Goal: Task Accomplishment & Management: Complete application form

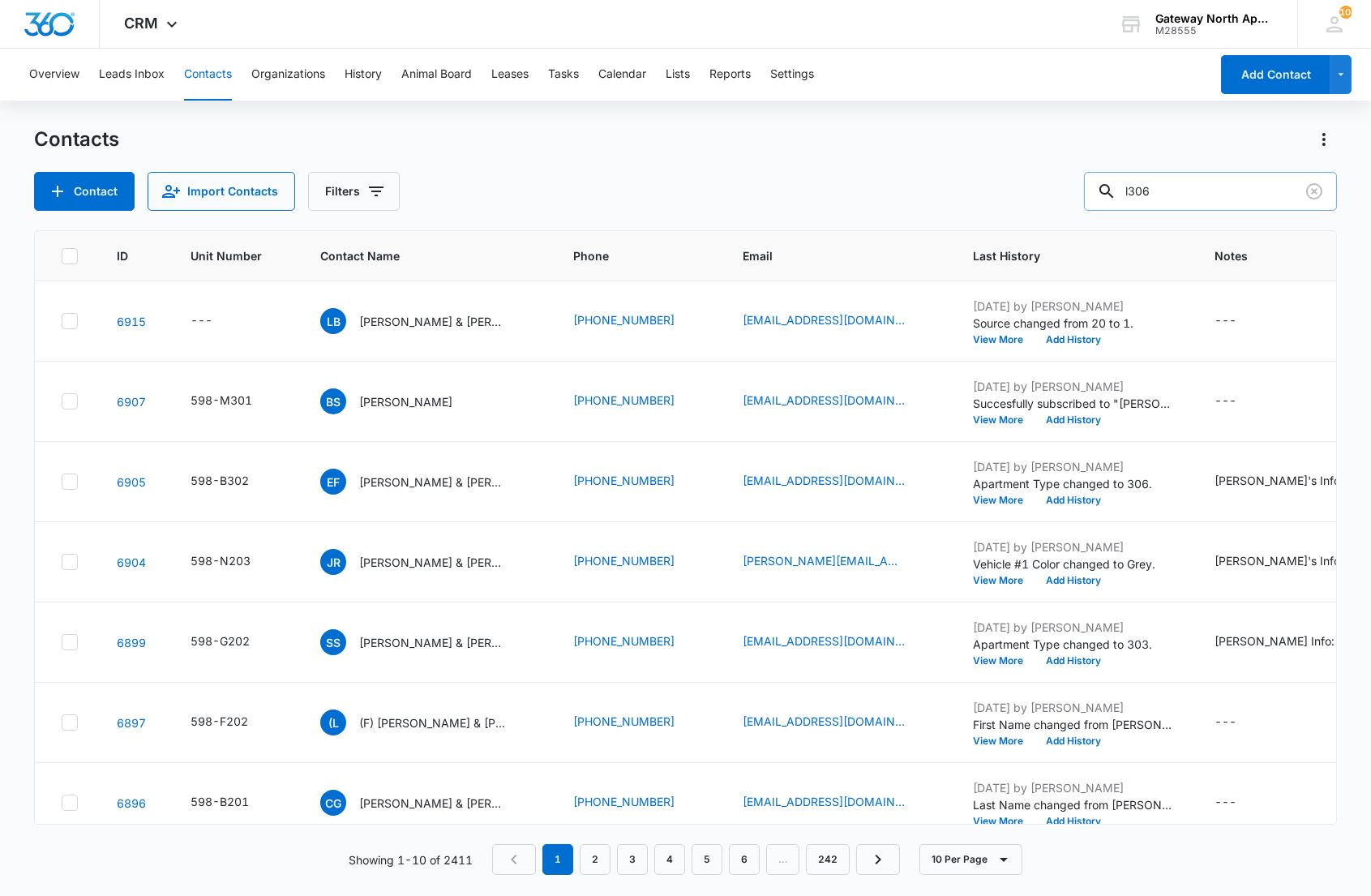
type input "l306"
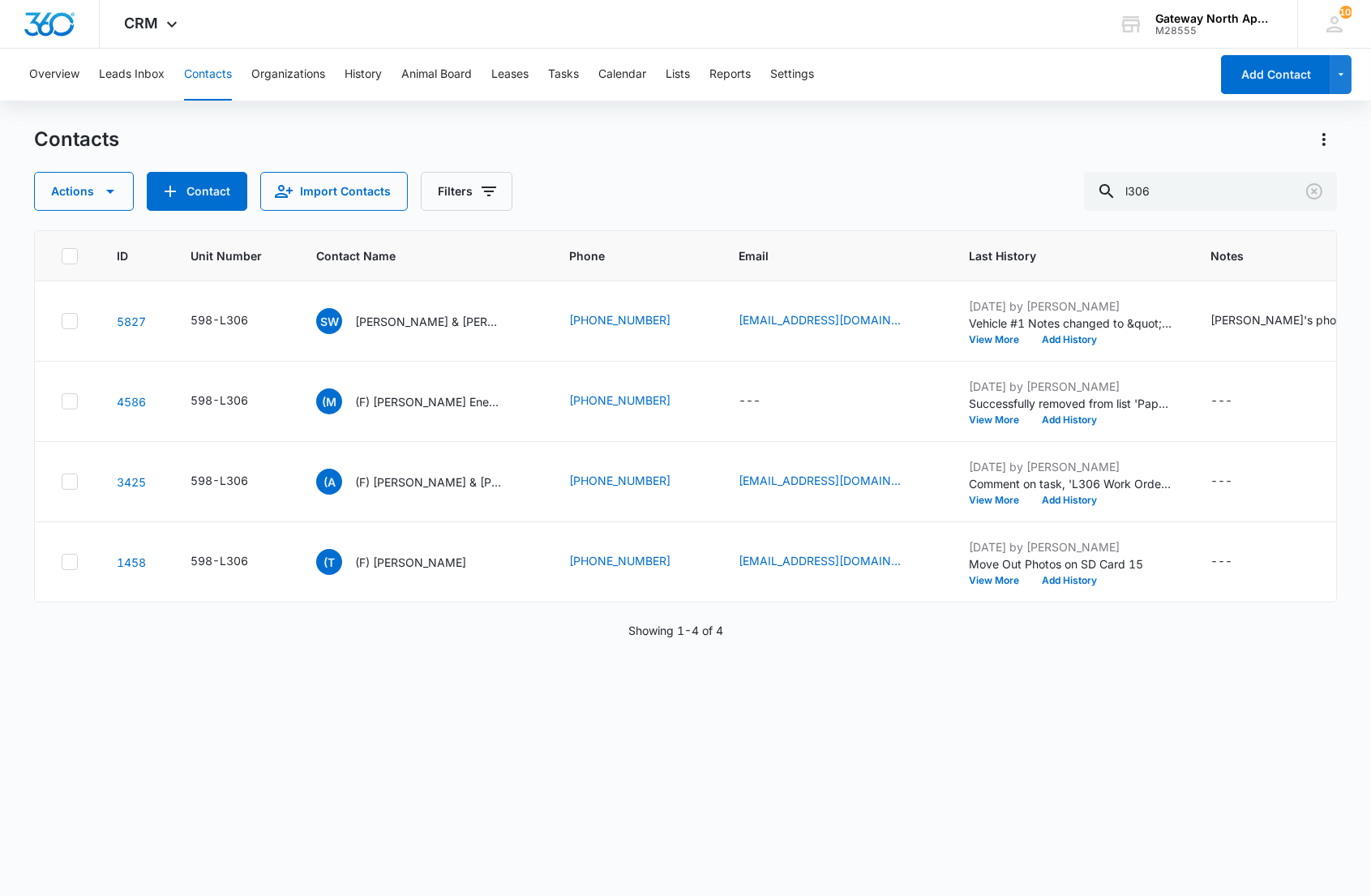
drag, startPoint x: 500, startPoint y: 817, endPoint x: 486, endPoint y: 557, distance: 260.4
click at [500, 816] on div "ID Unit Number Contact Name Phone Email Last History Notes Additional Phone Add…" at bounding box center [686, 552] width 1303 height 644
click at [432, 321] on p "[PERSON_NAME] & [PERSON_NAME]" at bounding box center [428, 321] width 145 height 17
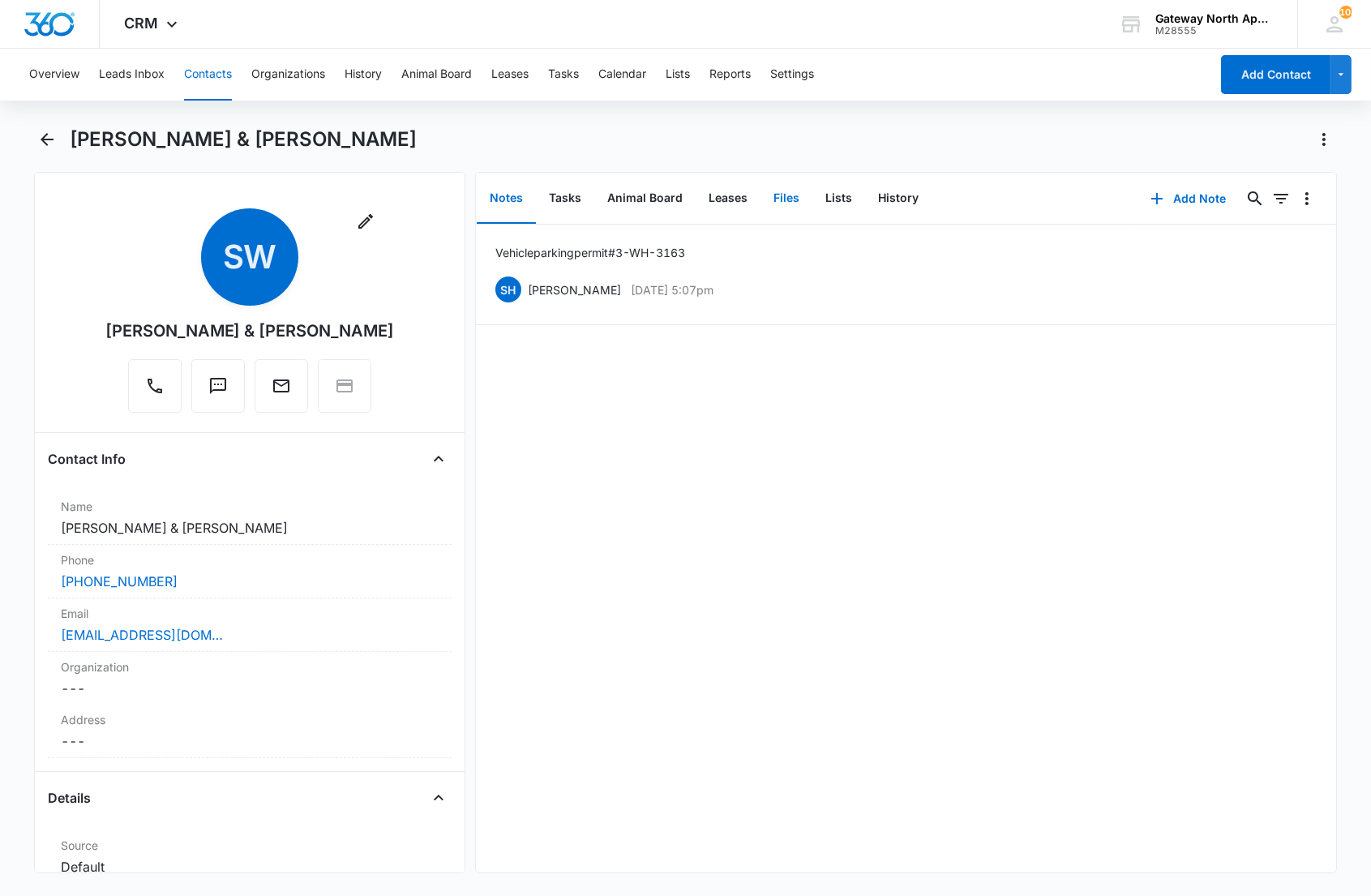
click at [788, 192] on button "Files" at bounding box center [786, 198] width 52 height 50
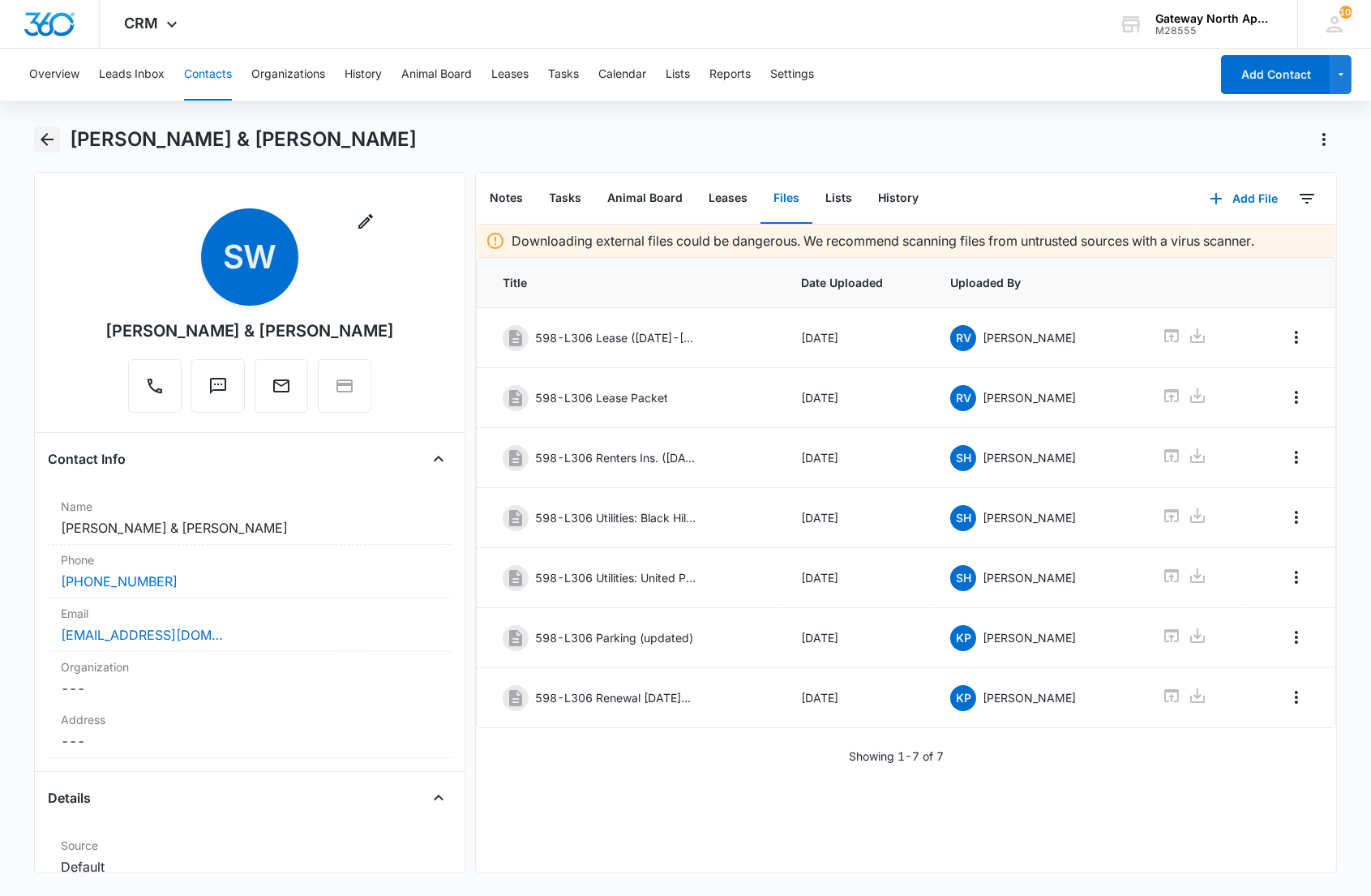
drag, startPoint x: 50, startPoint y: 142, endPoint x: 67, endPoint y: 142, distance: 17.0
click at [50, 143] on icon "Back" at bounding box center [47, 140] width 20 height 20
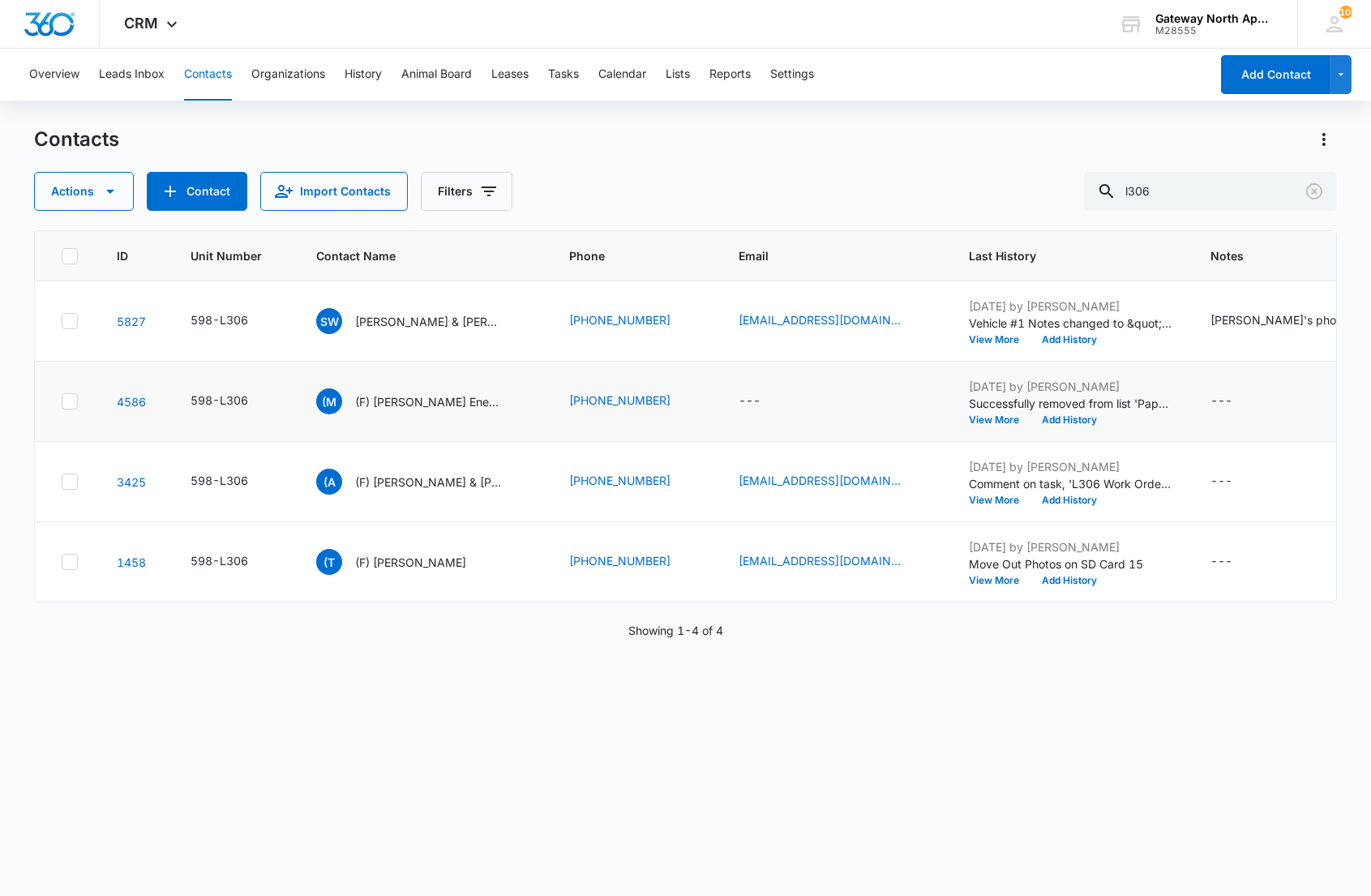
drag, startPoint x: 584, startPoint y: 724, endPoint x: 739, endPoint y: 440, distance: 323.5
click at [588, 717] on div "ID Unit Number Contact Name Phone Email Last History Notes Additional Phone Add…" at bounding box center [686, 552] width 1303 height 644
drag, startPoint x: 1201, startPoint y: 192, endPoint x: 1020, endPoint y: 176, distance: 181.7
click at [1020, 176] on div "Actions Contact Import Contacts Filters l306" at bounding box center [686, 191] width 1303 height 39
type input "q305"
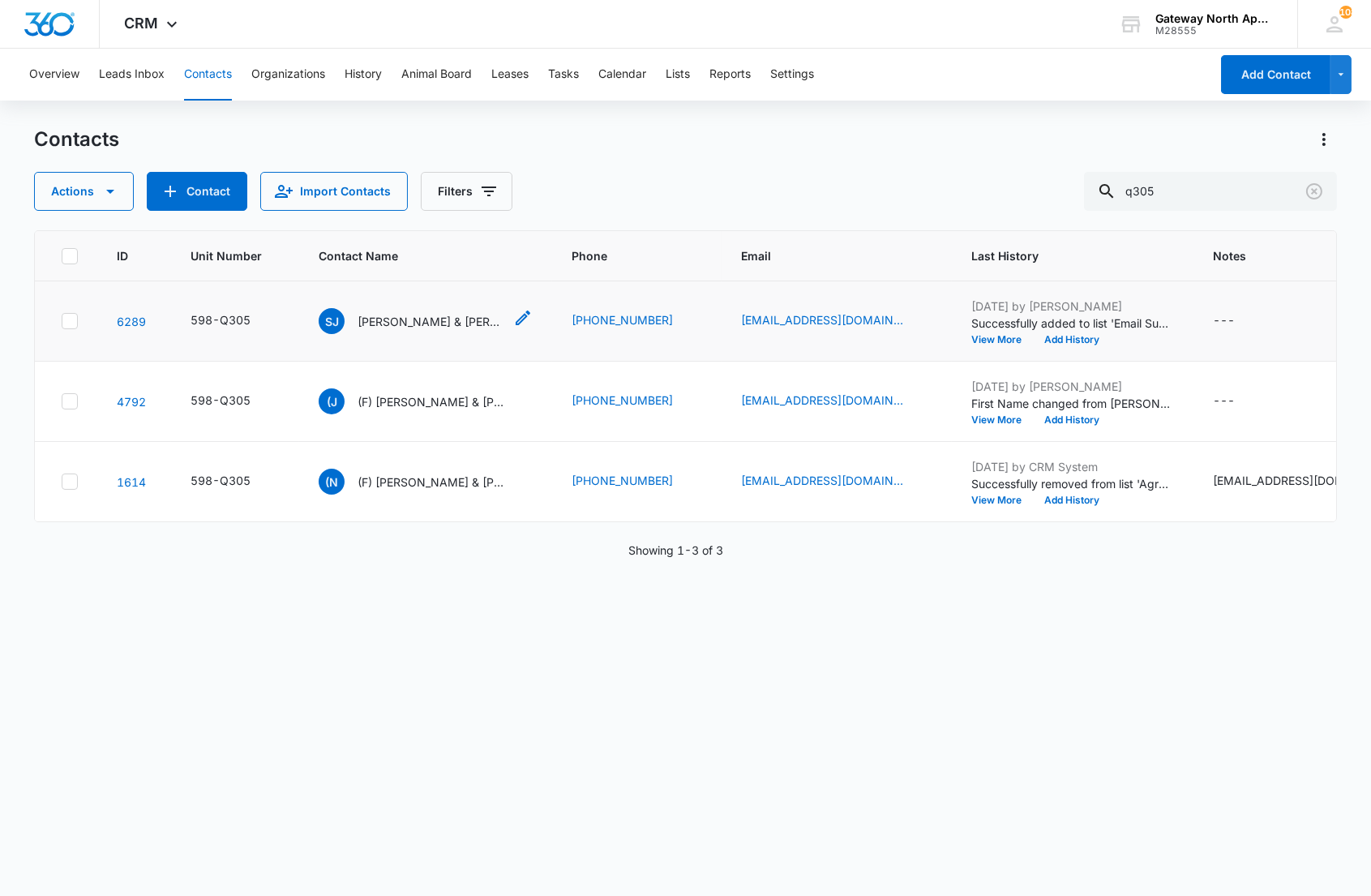
click at [409, 324] on p "[PERSON_NAME] & [PERSON_NAME]" at bounding box center [430, 321] width 145 height 17
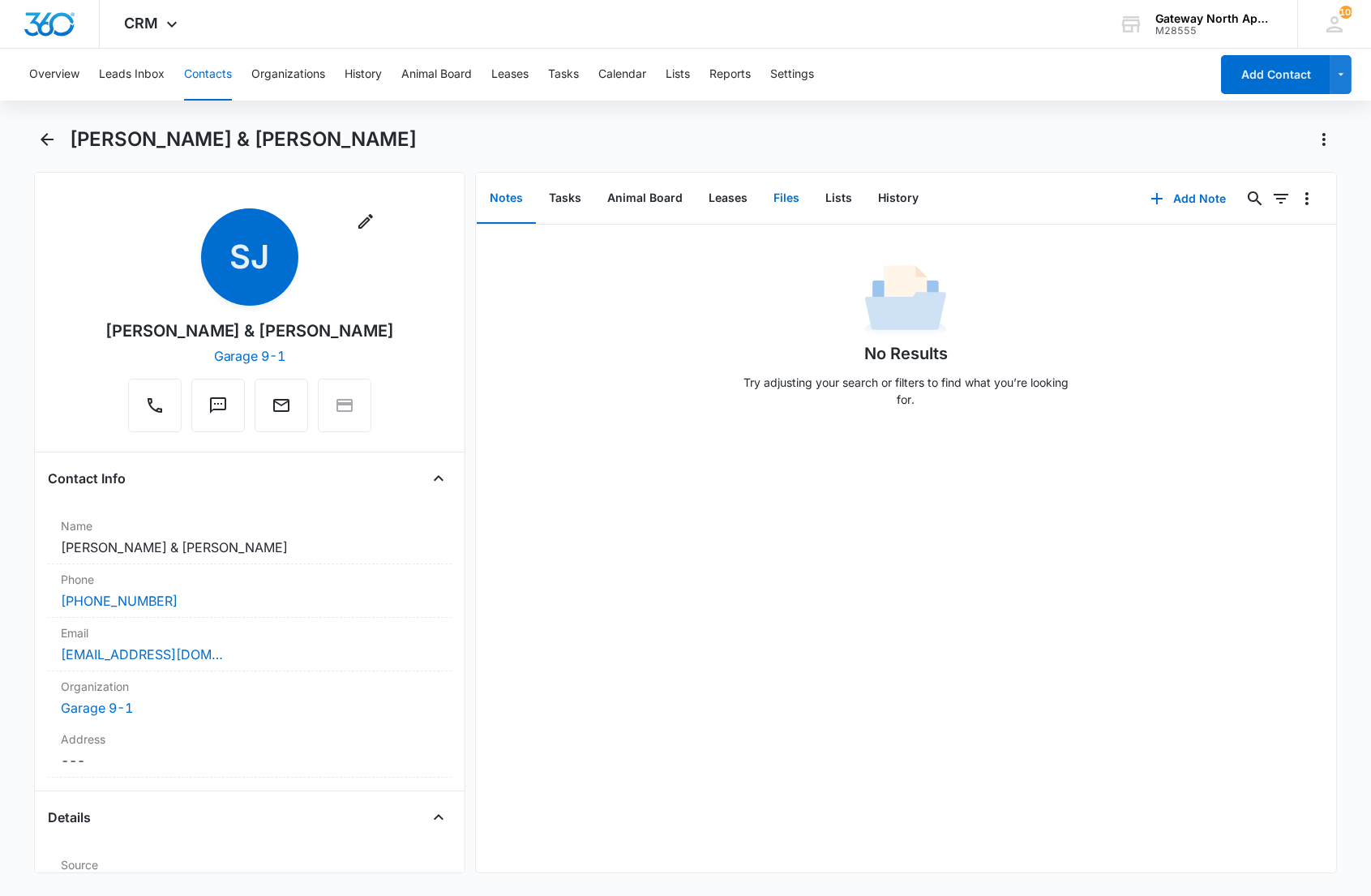
click at [777, 196] on button "Files" at bounding box center [786, 198] width 52 height 50
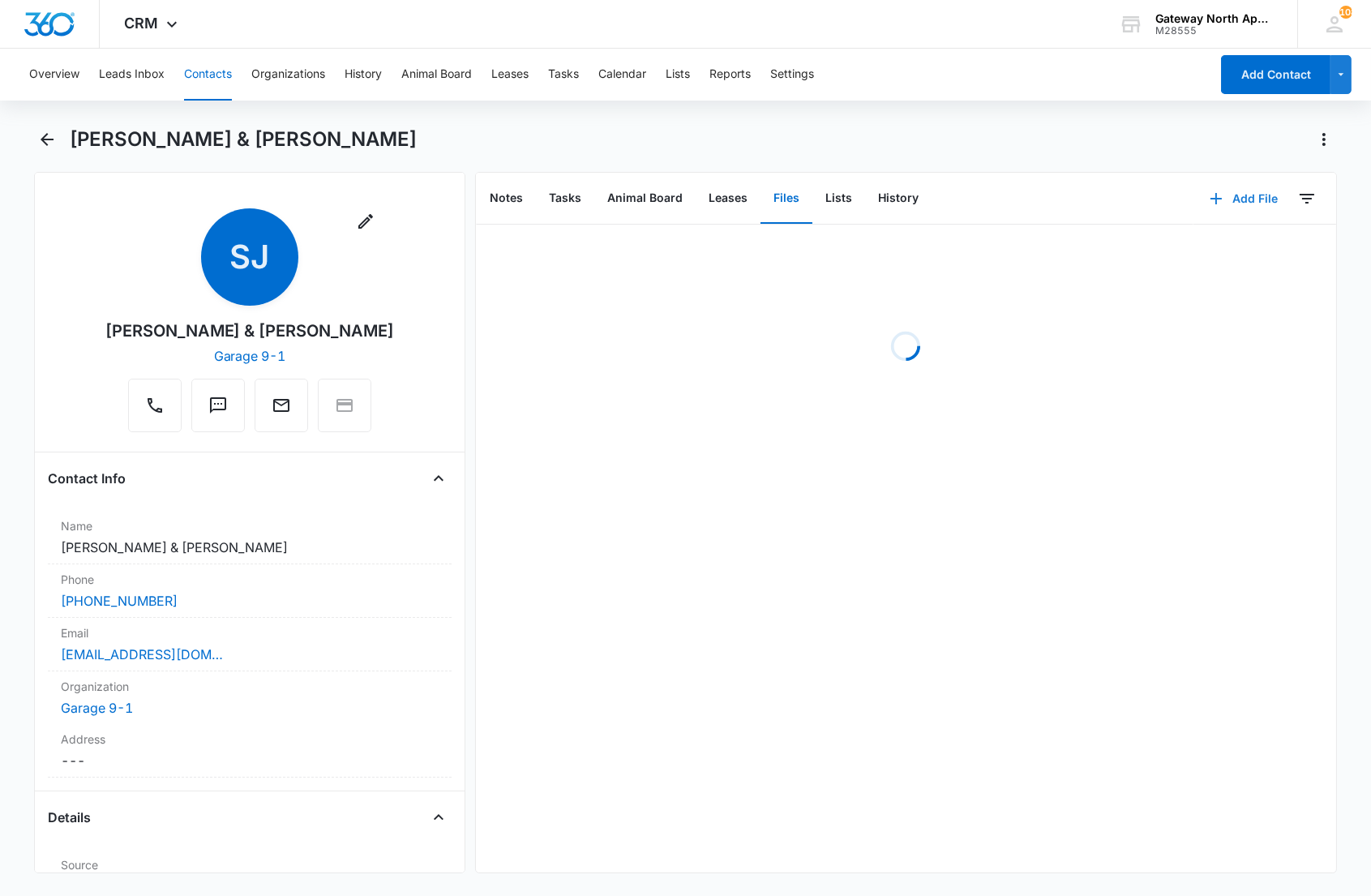
click at [1223, 192] on button "Add File" at bounding box center [1244, 199] width 101 height 39
click at [1192, 247] on div "Upload Files" at bounding box center [1222, 250] width 64 height 12
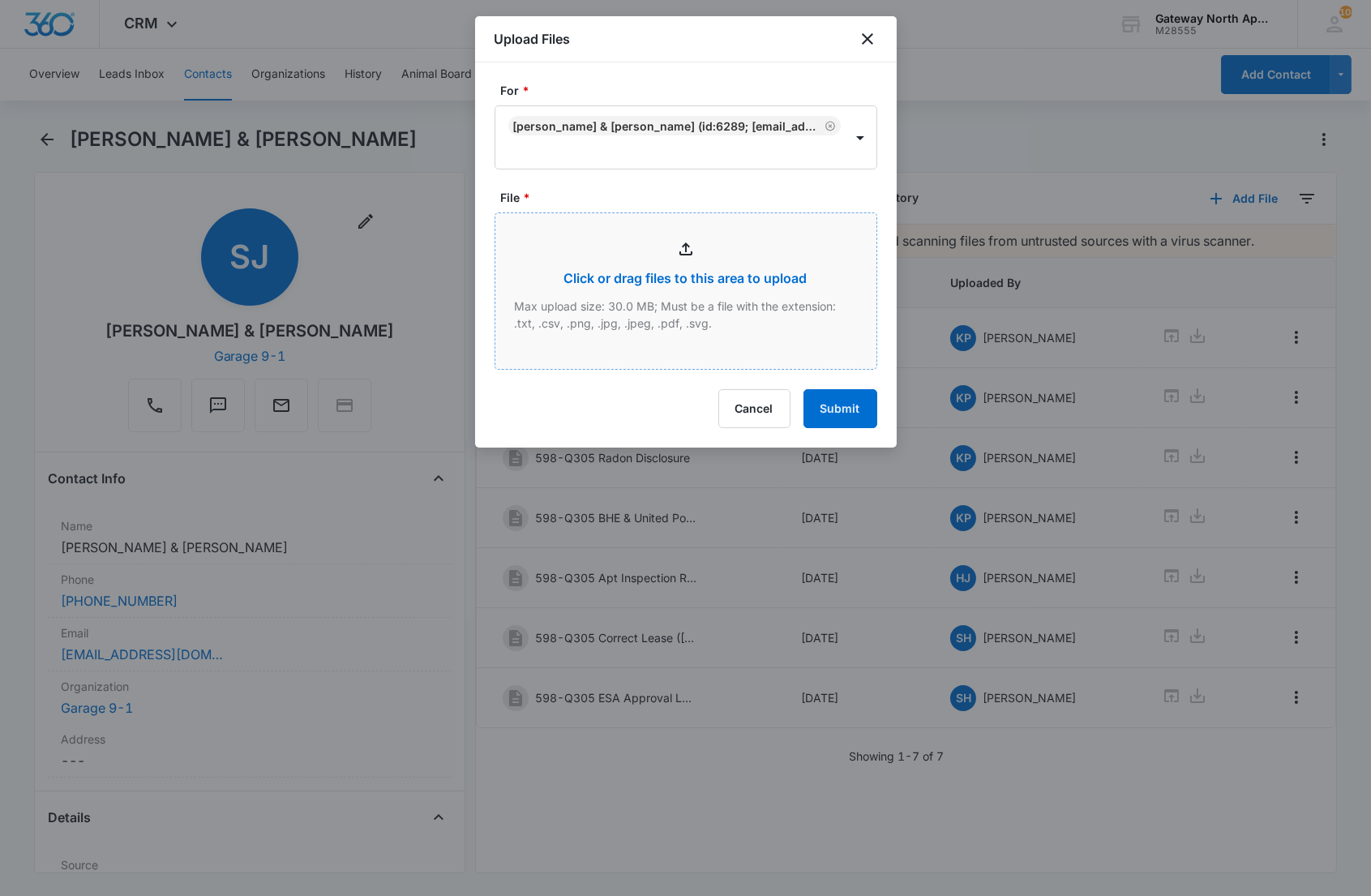
type input "C:\fakepath\Q305_09092025152700.pdf"
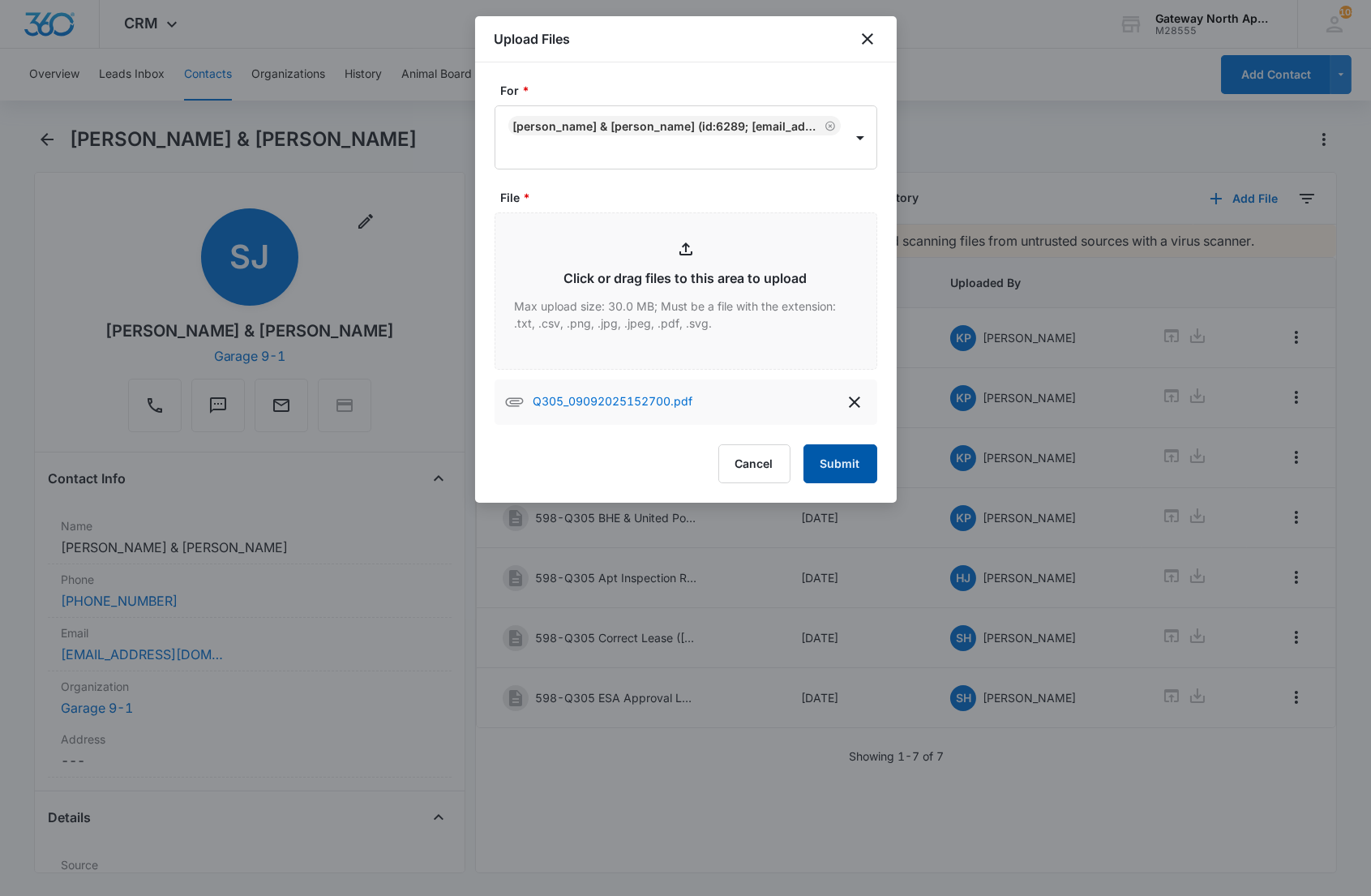
click at [833, 448] on button "Submit" at bounding box center [841, 464] width 74 height 39
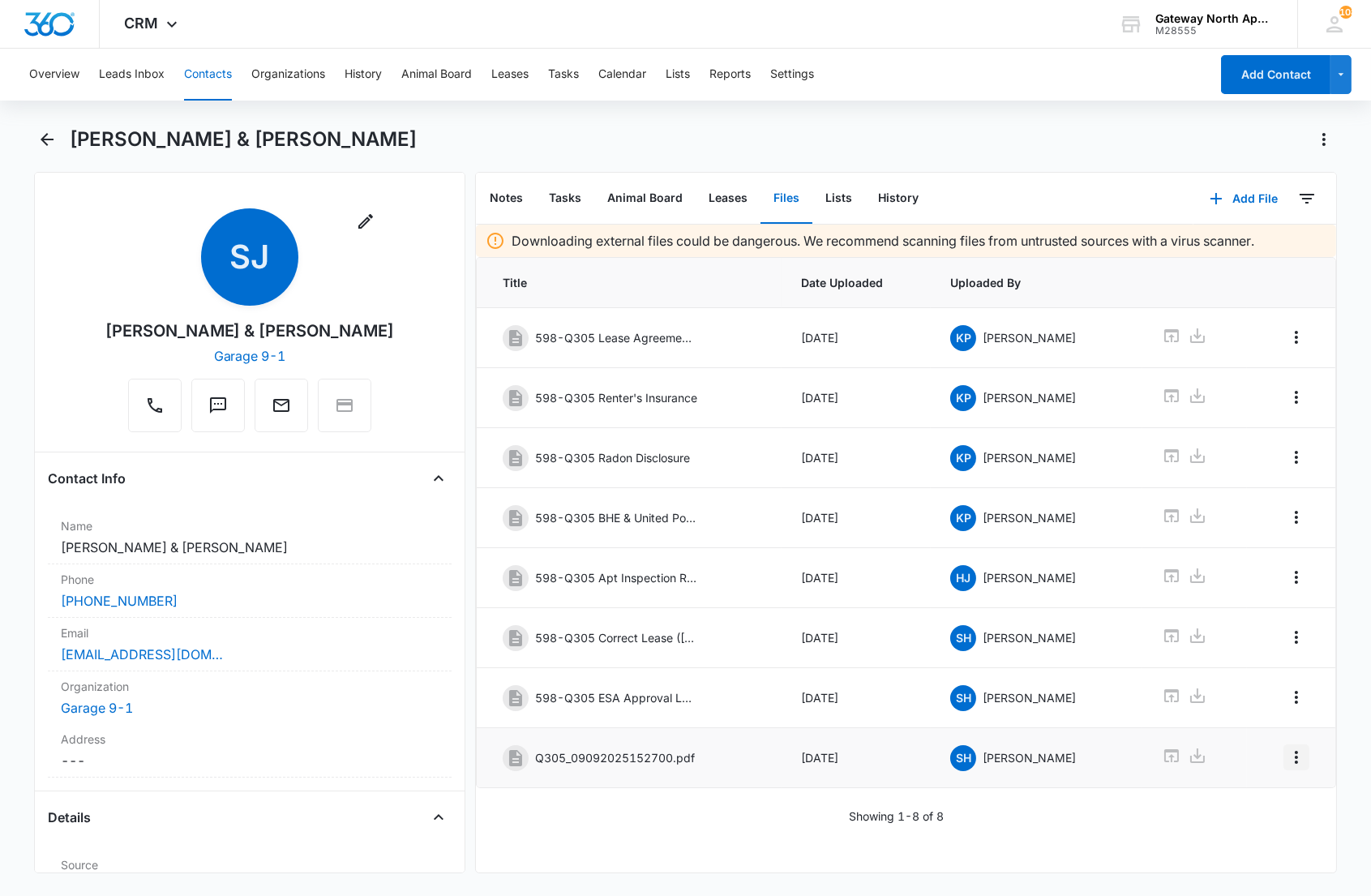
click at [1287, 766] on icon "Overflow Menu" at bounding box center [1297, 757] width 20 height 20
click at [1244, 805] on button "Edit" at bounding box center [1249, 812] width 93 height 24
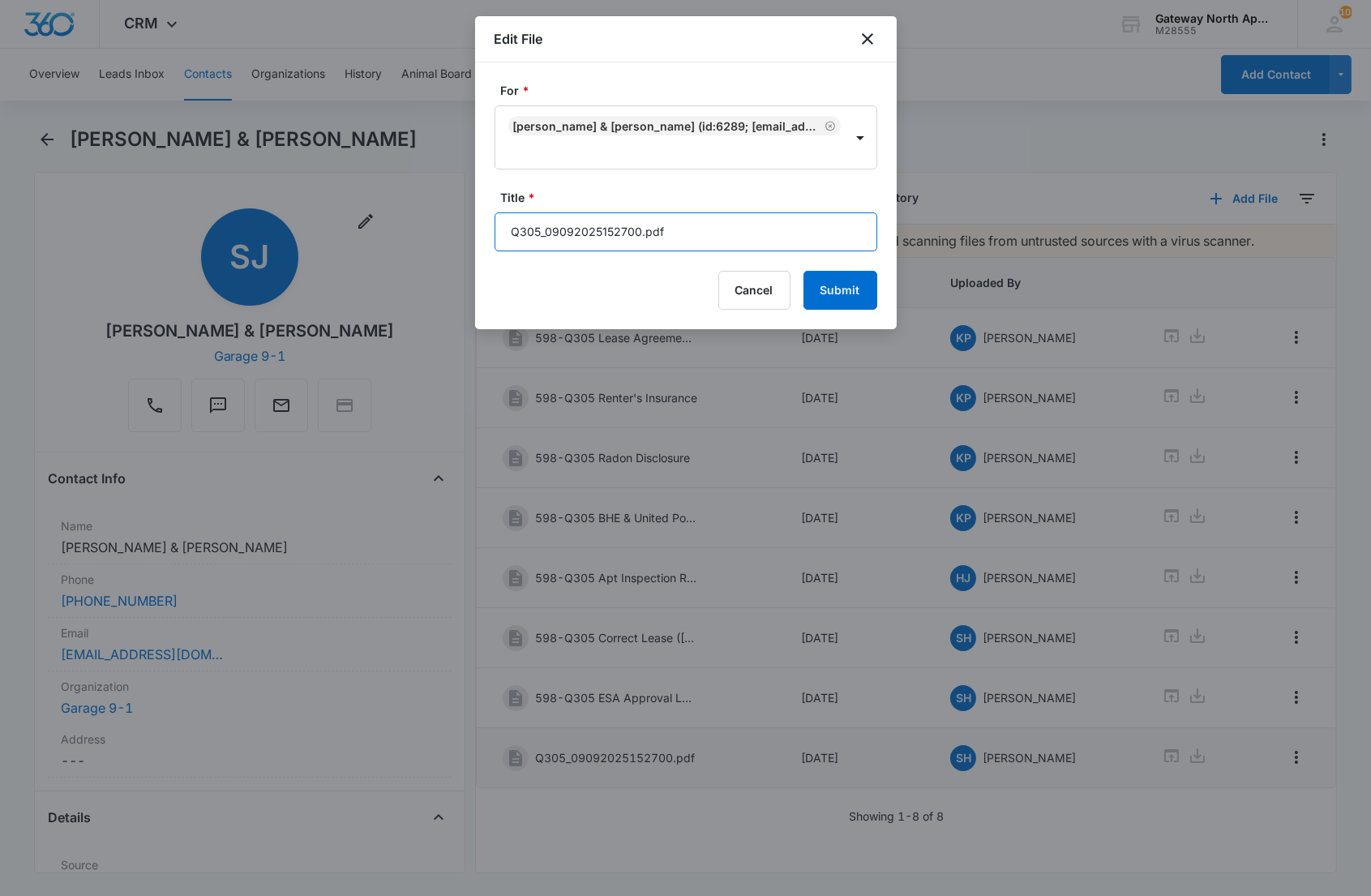
drag, startPoint x: 501, startPoint y: 246, endPoint x: 416, endPoint y: 246, distance: 85.0
click at [416, 247] on body "CRM Apps Reputation Websites Forms CRM Email Social Content Ads Intelligence Fi…" at bounding box center [686, 448] width 1371 height 896
type input "598-Q305 Renewal [DATE]-[DATE]"
click at [804, 270] on button "Submit" at bounding box center [841, 290] width 74 height 39
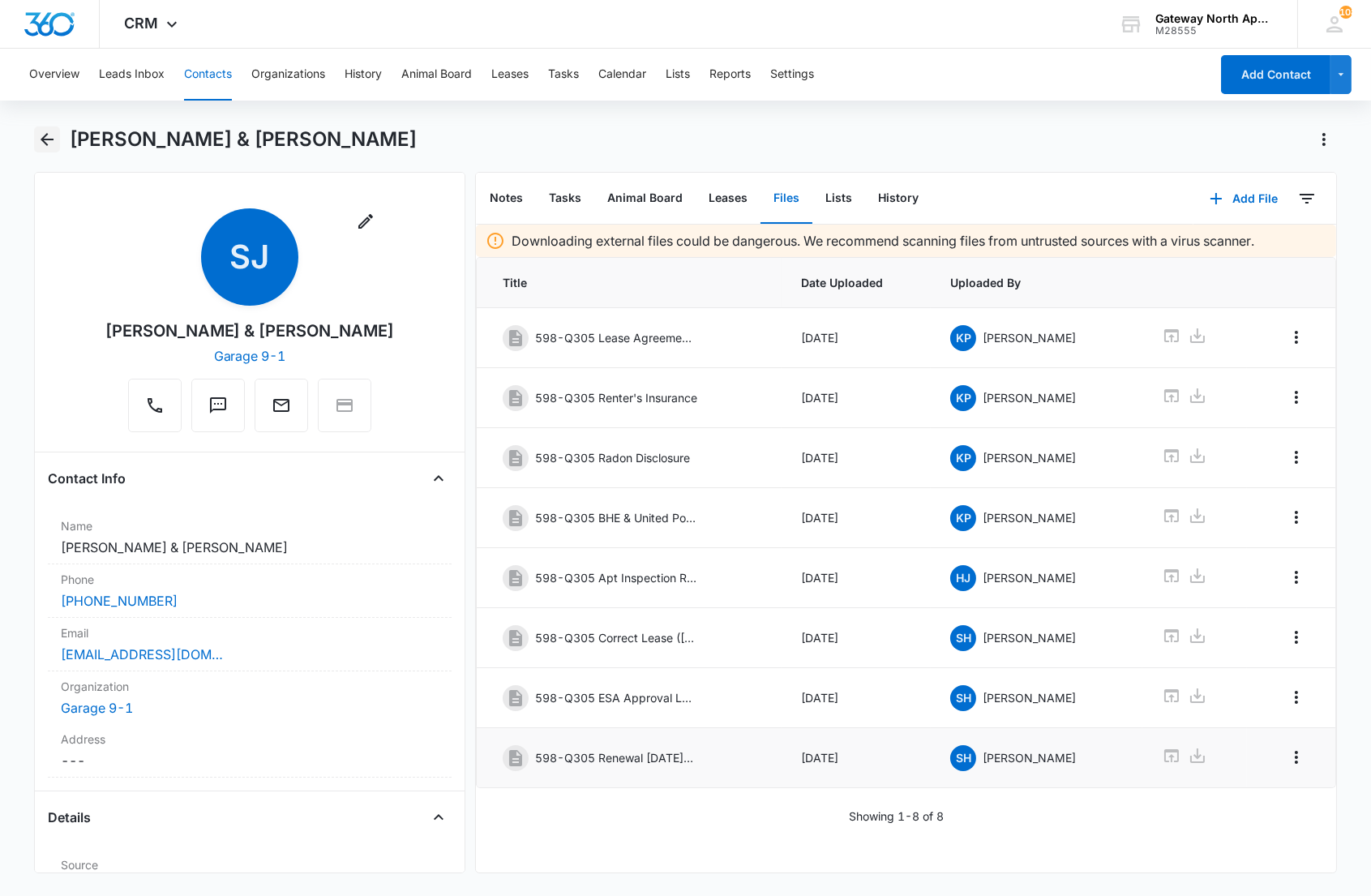
click at [43, 137] on icon "Back" at bounding box center [47, 139] width 13 height 13
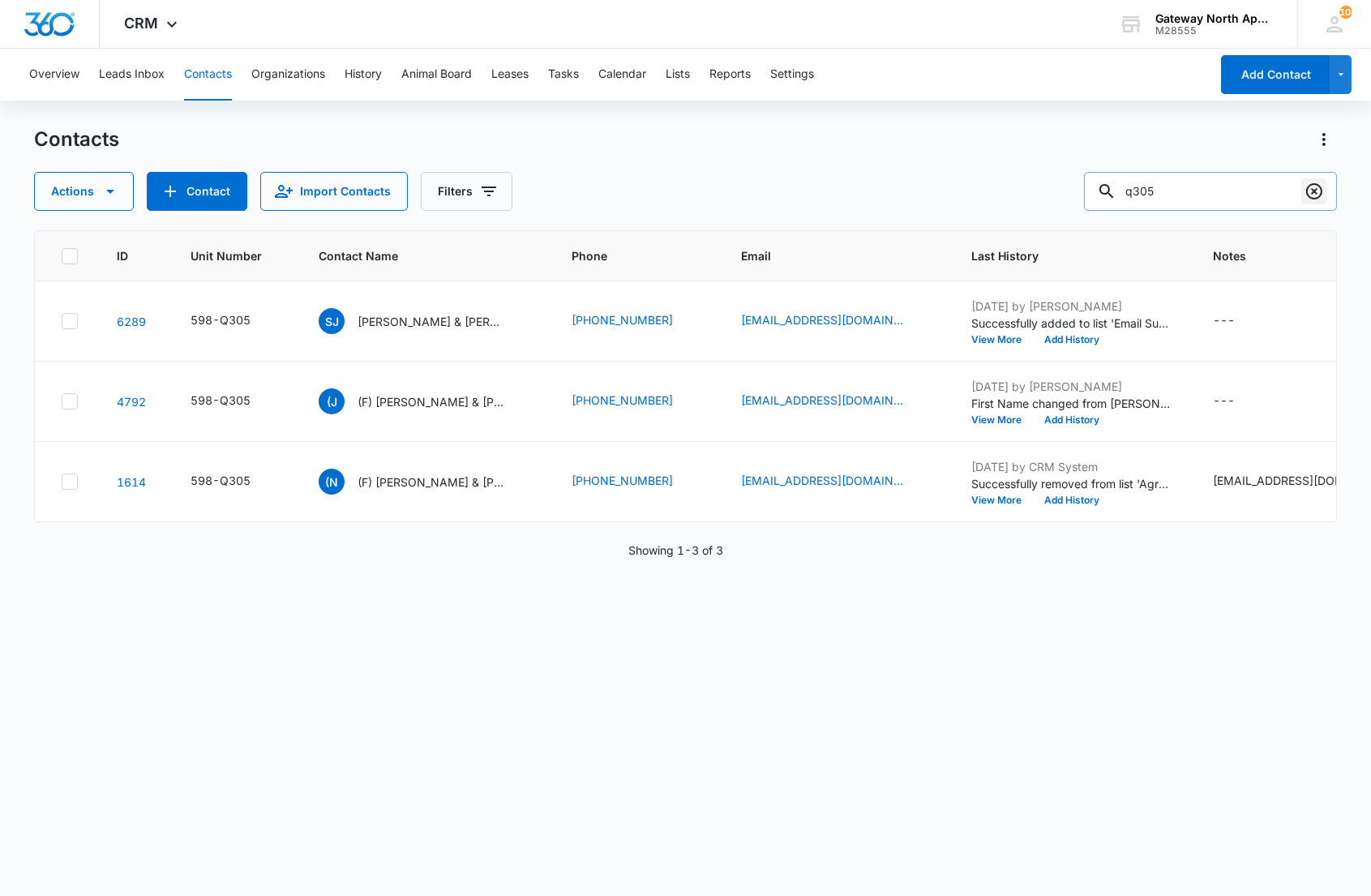
click at [1307, 194] on icon "Clear" at bounding box center [1314, 191] width 20 height 20
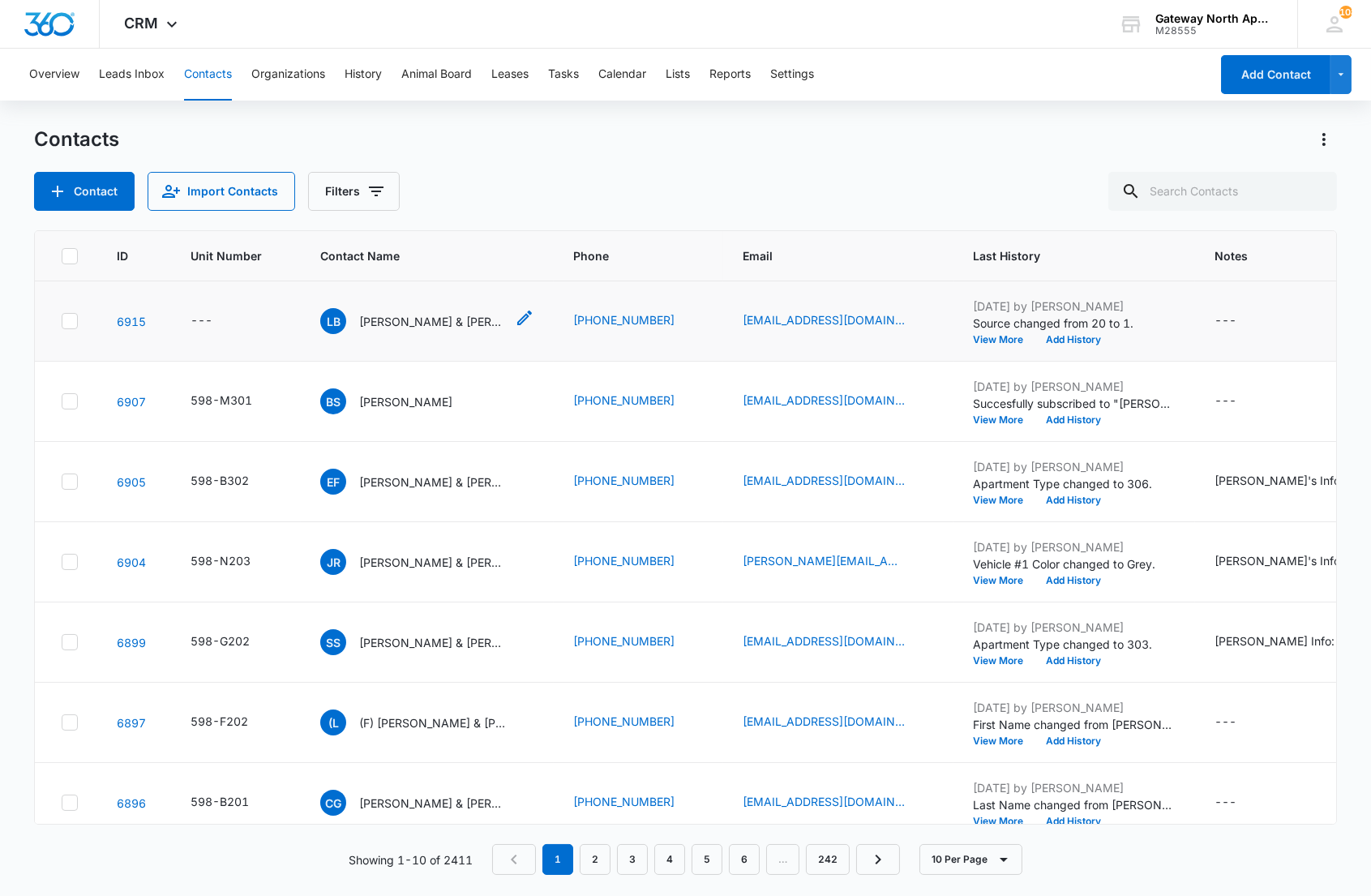
click at [405, 313] on p "[PERSON_NAME] & [PERSON_NAME]" at bounding box center [432, 321] width 145 height 17
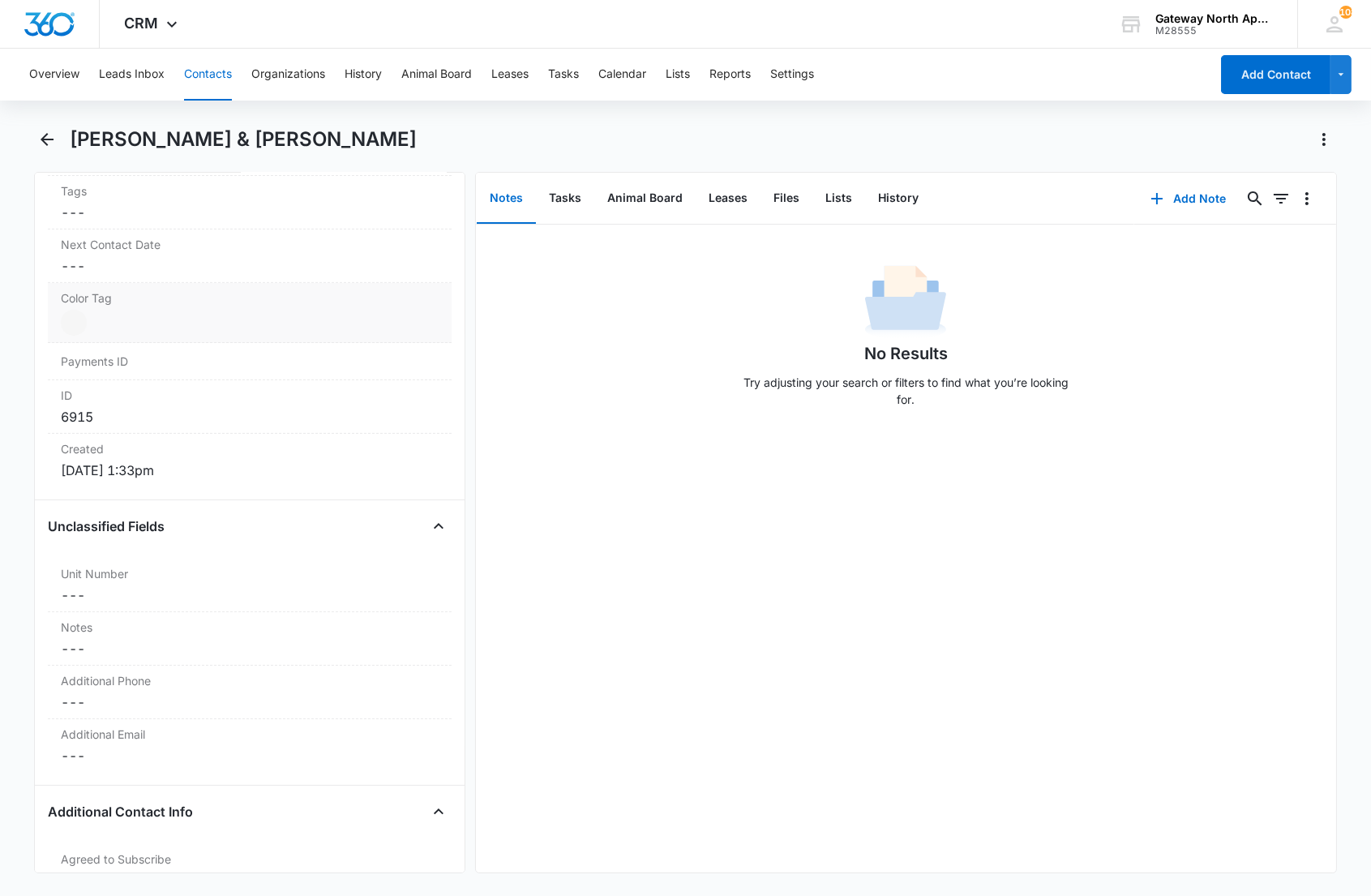
scroll to position [901, 0]
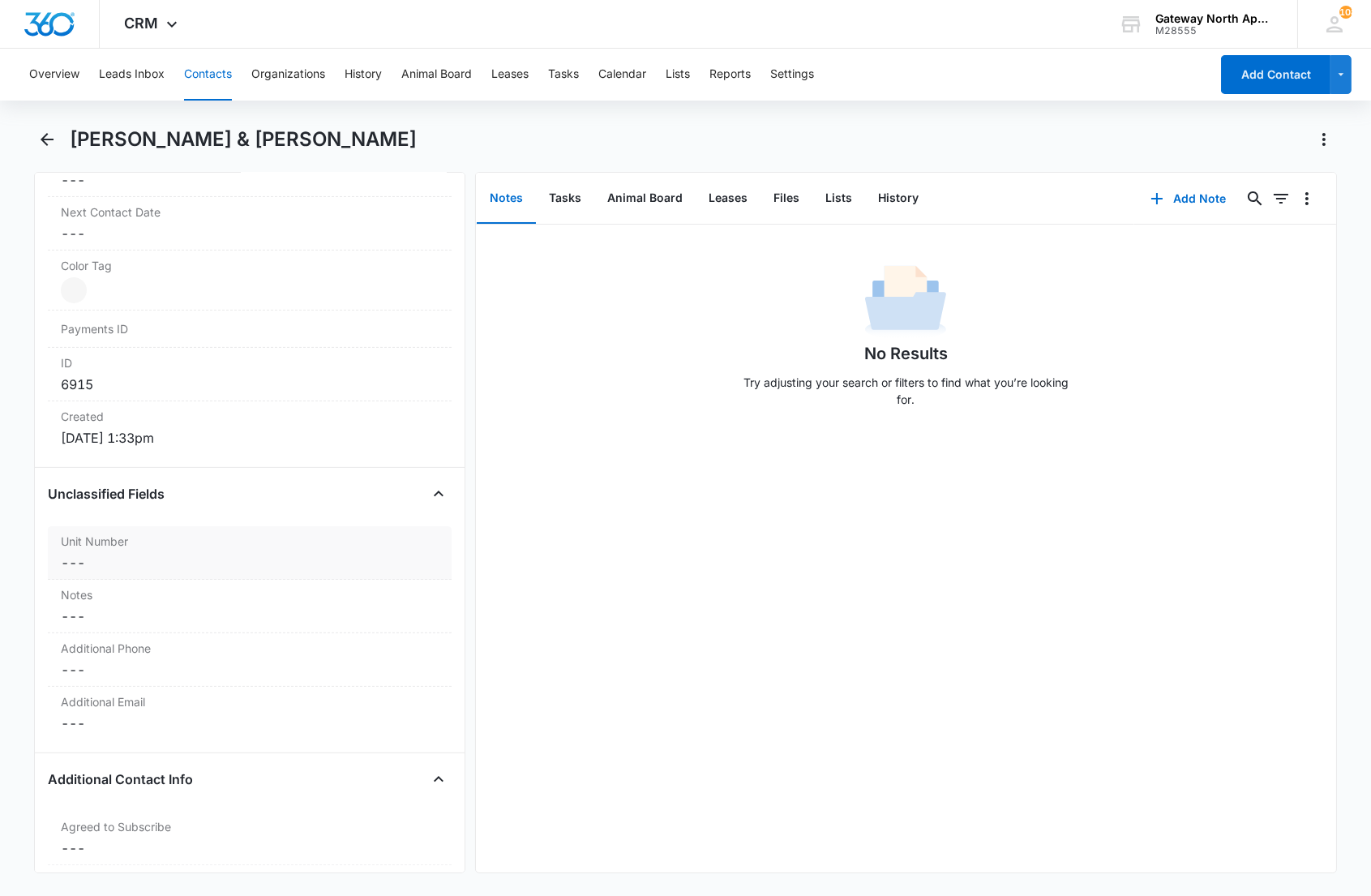
click at [204, 560] on dd "Cancel Save Changes ---" at bounding box center [249, 562] width 377 height 20
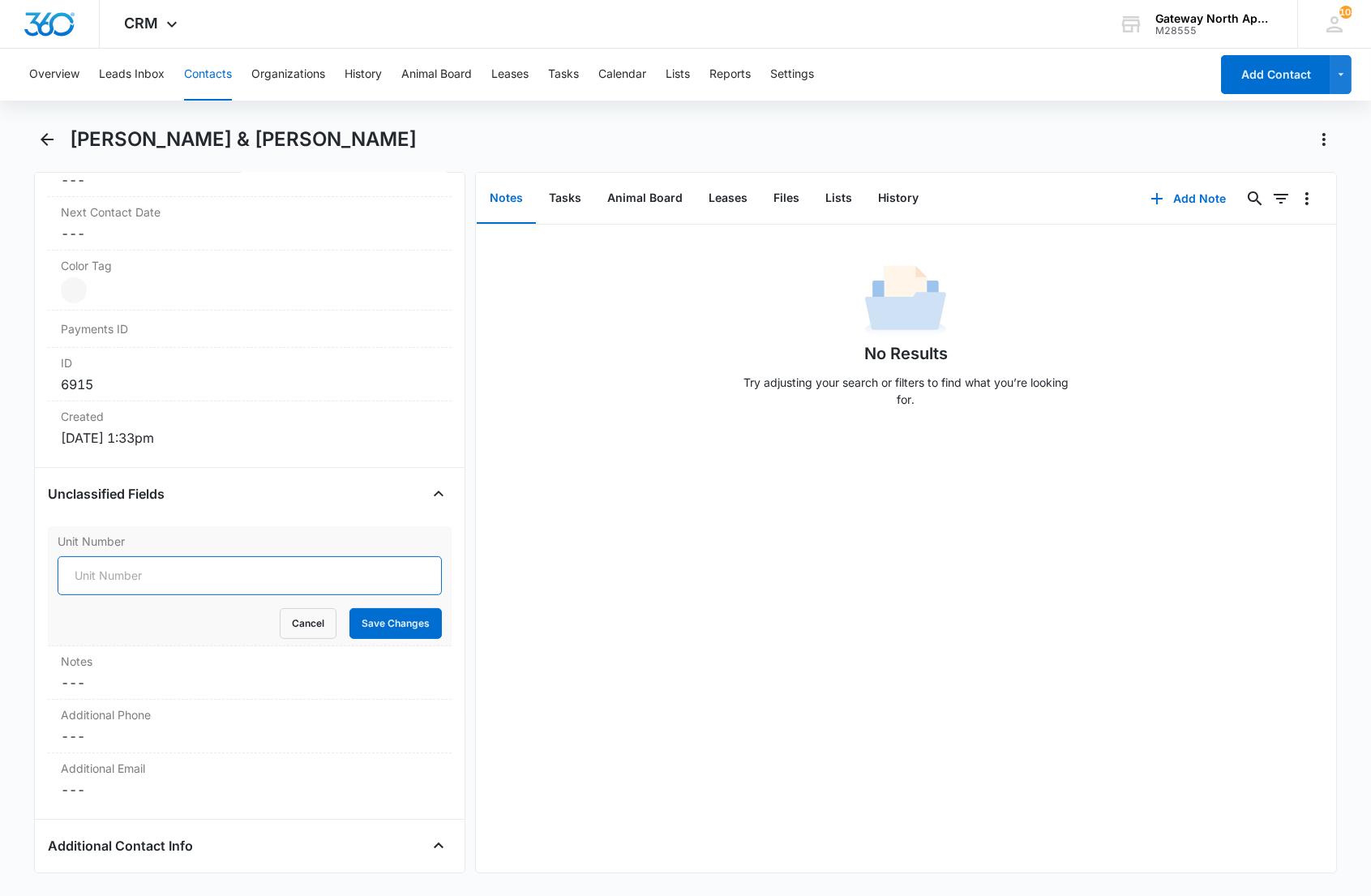
click at [150, 578] on input "Unit Number" at bounding box center [249, 576] width 384 height 39
click at [350, 608] on button "Save Changes" at bounding box center [395, 624] width 93 height 31
type input "598-J1013"
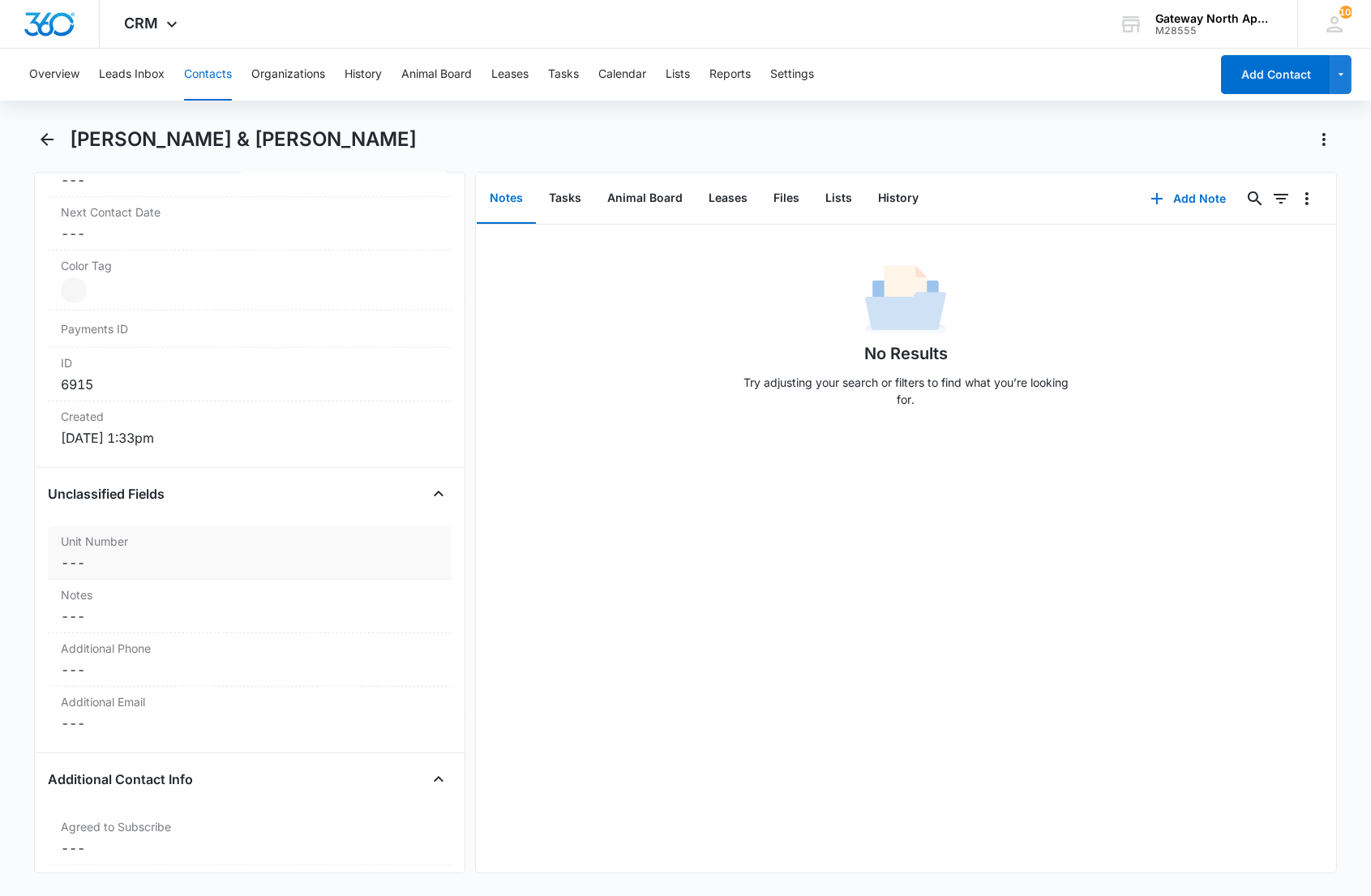
click at [196, 564] on dd "Cancel Save Changes ---" at bounding box center [249, 562] width 377 height 20
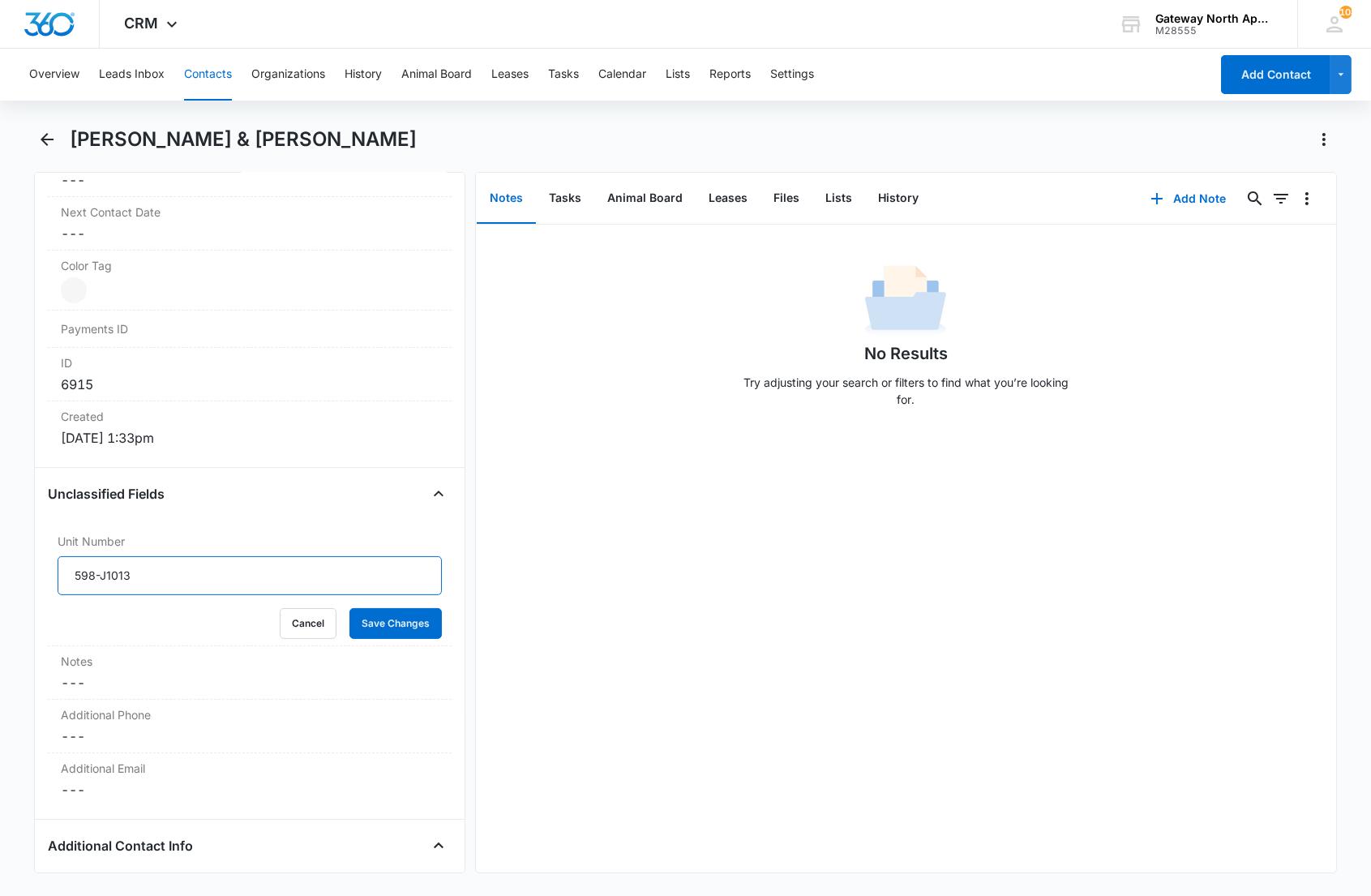
click at [180, 572] on input "598-J1013" at bounding box center [249, 576] width 384 height 39
type input "598-J101"
click at [350, 608] on button "Save Changes" at bounding box center [395, 624] width 93 height 31
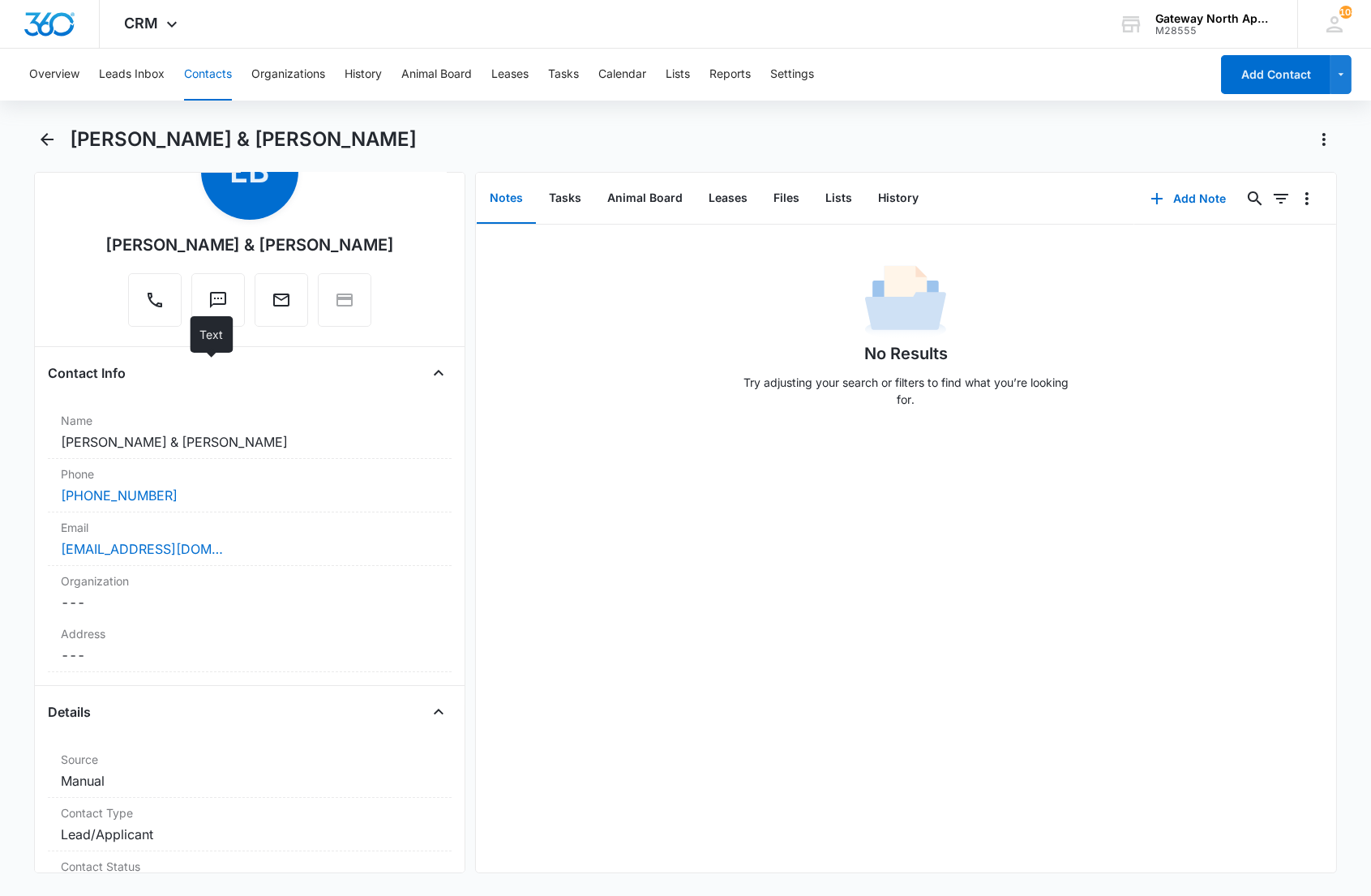
scroll to position [0, 0]
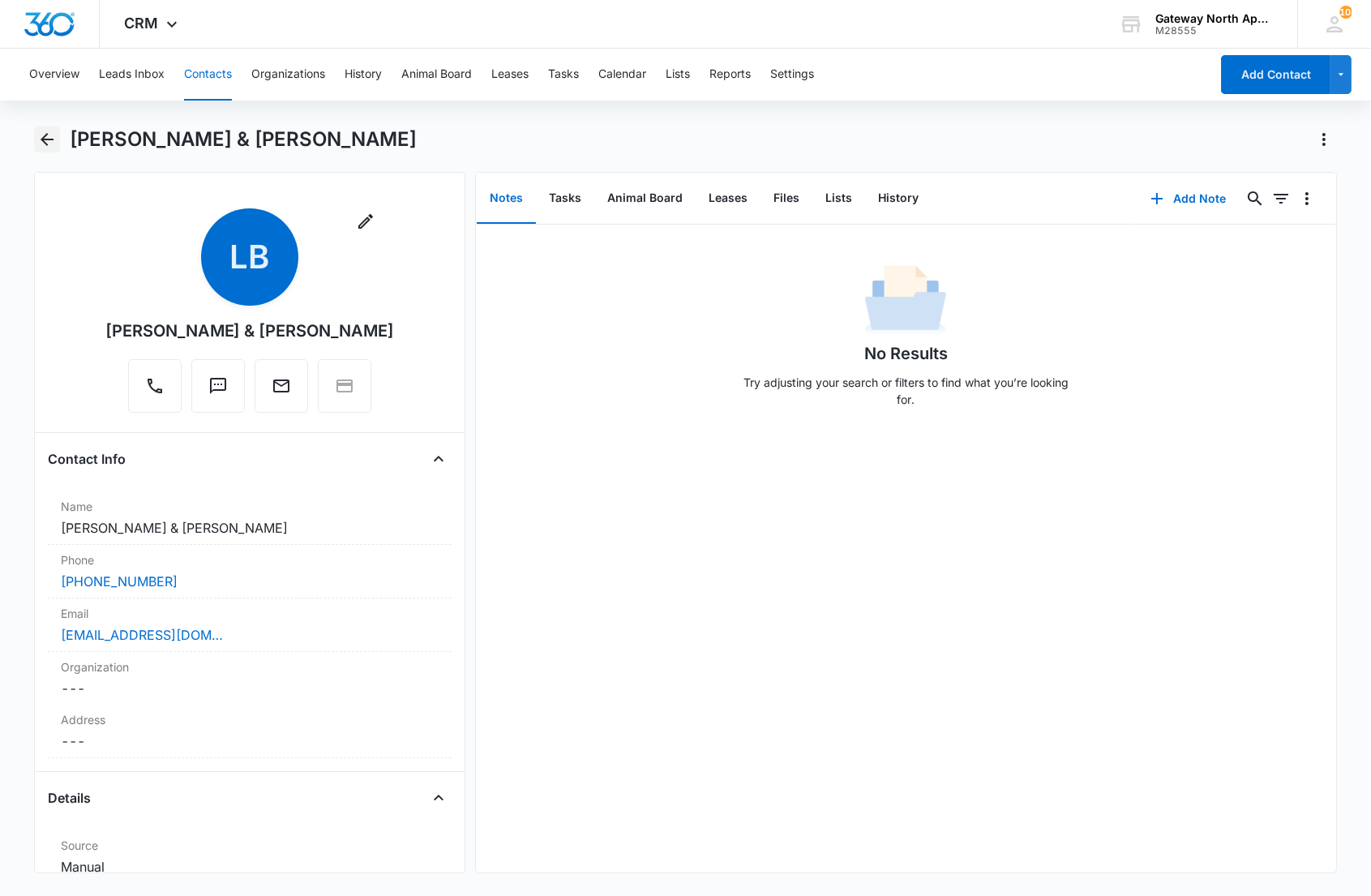
click at [41, 127] on button "Back" at bounding box center [47, 140] width 25 height 26
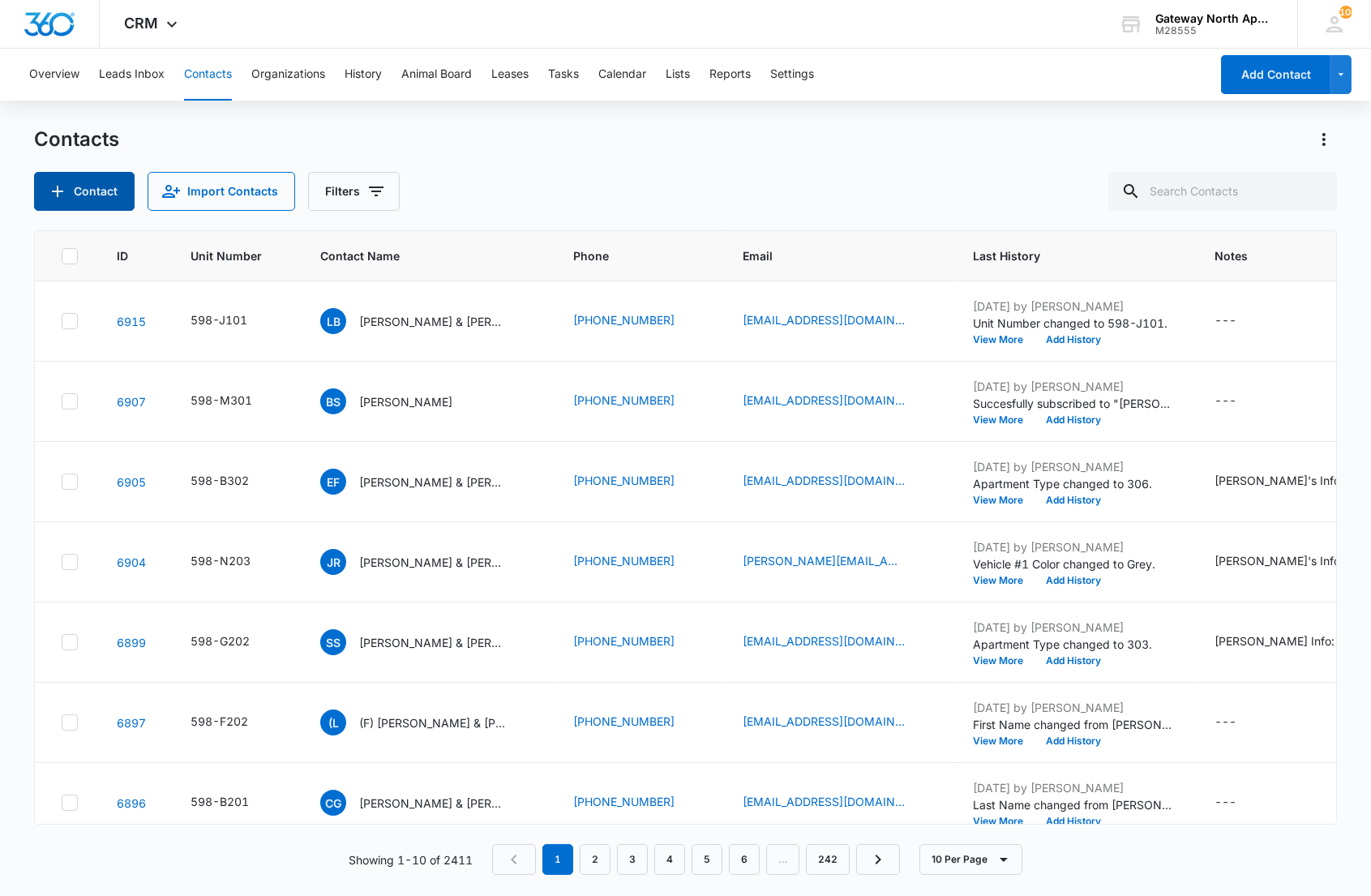
click at [89, 205] on button "Contact" at bounding box center [84, 191] width 101 height 39
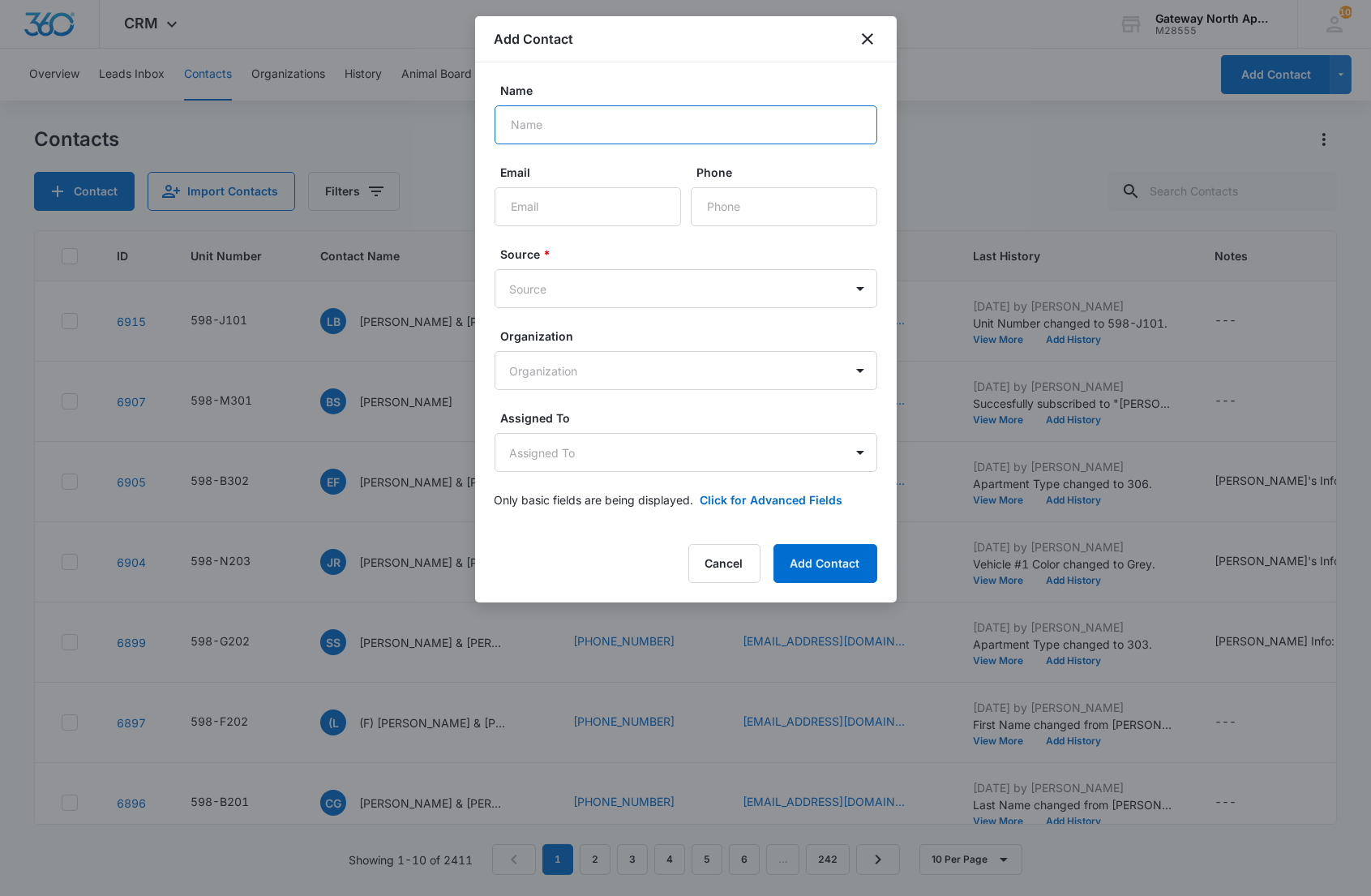
click at [598, 117] on input "Name" at bounding box center [686, 125] width 383 height 39
type input "[PERSON_NAME] [PERSON_NAME]"
type input "[PERSON_NAME][EMAIL_ADDRESS][DOMAIN_NAME]"
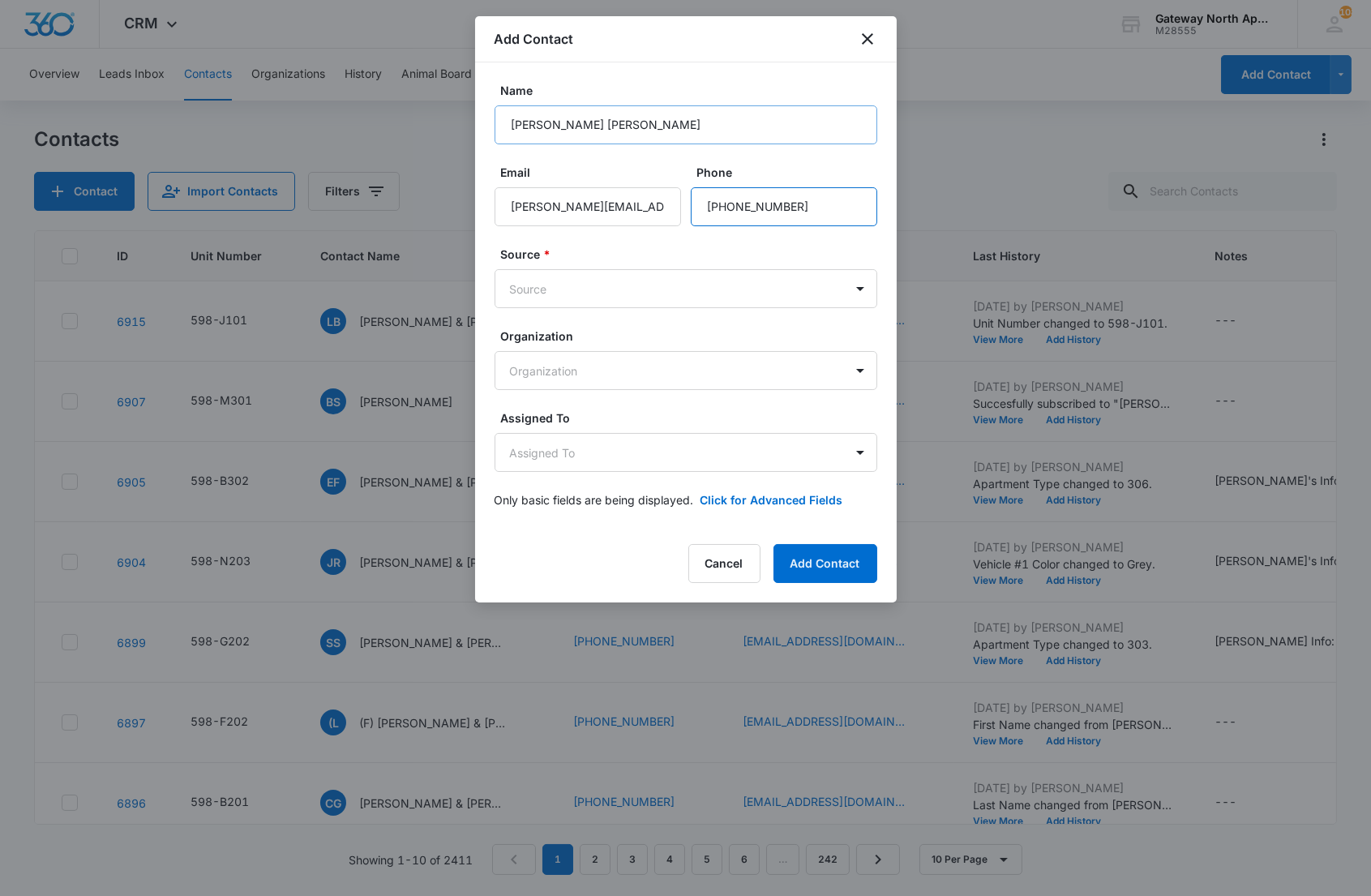
type input "[PHONE_NUMBER]"
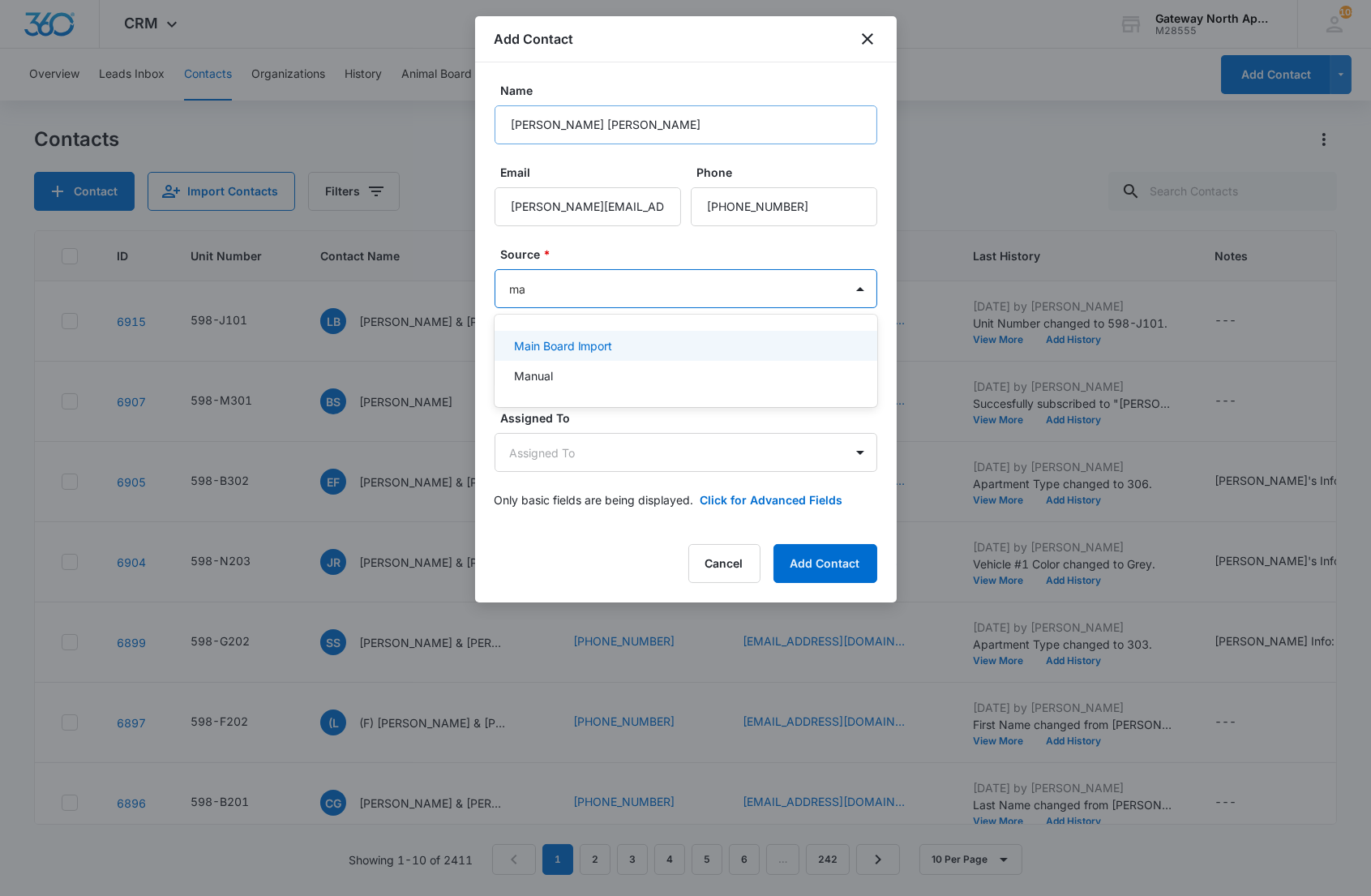
type input "man"
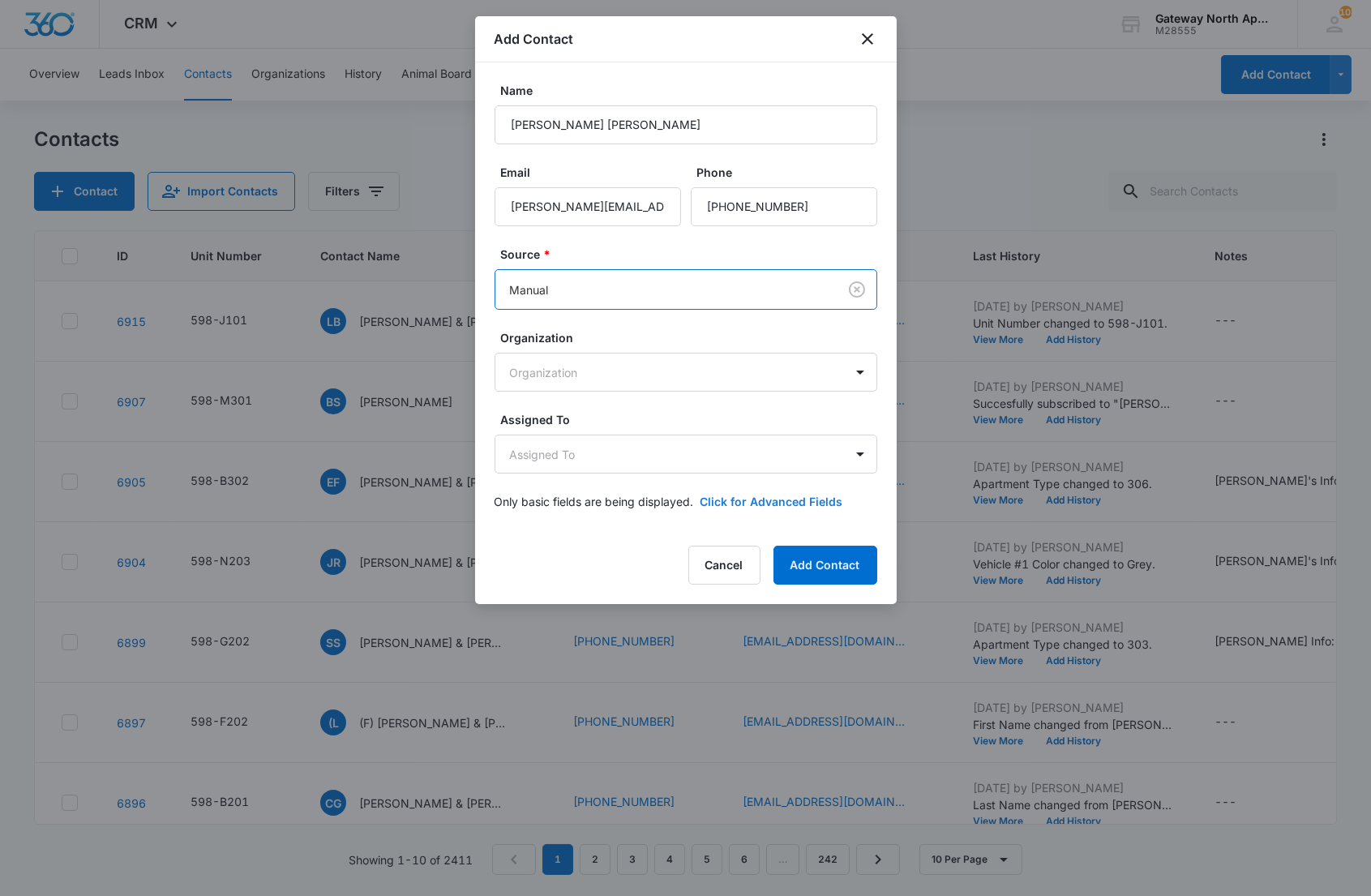
click at [707, 495] on button "Click for Advanced Fields" at bounding box center [772, 501] width 143 height 17
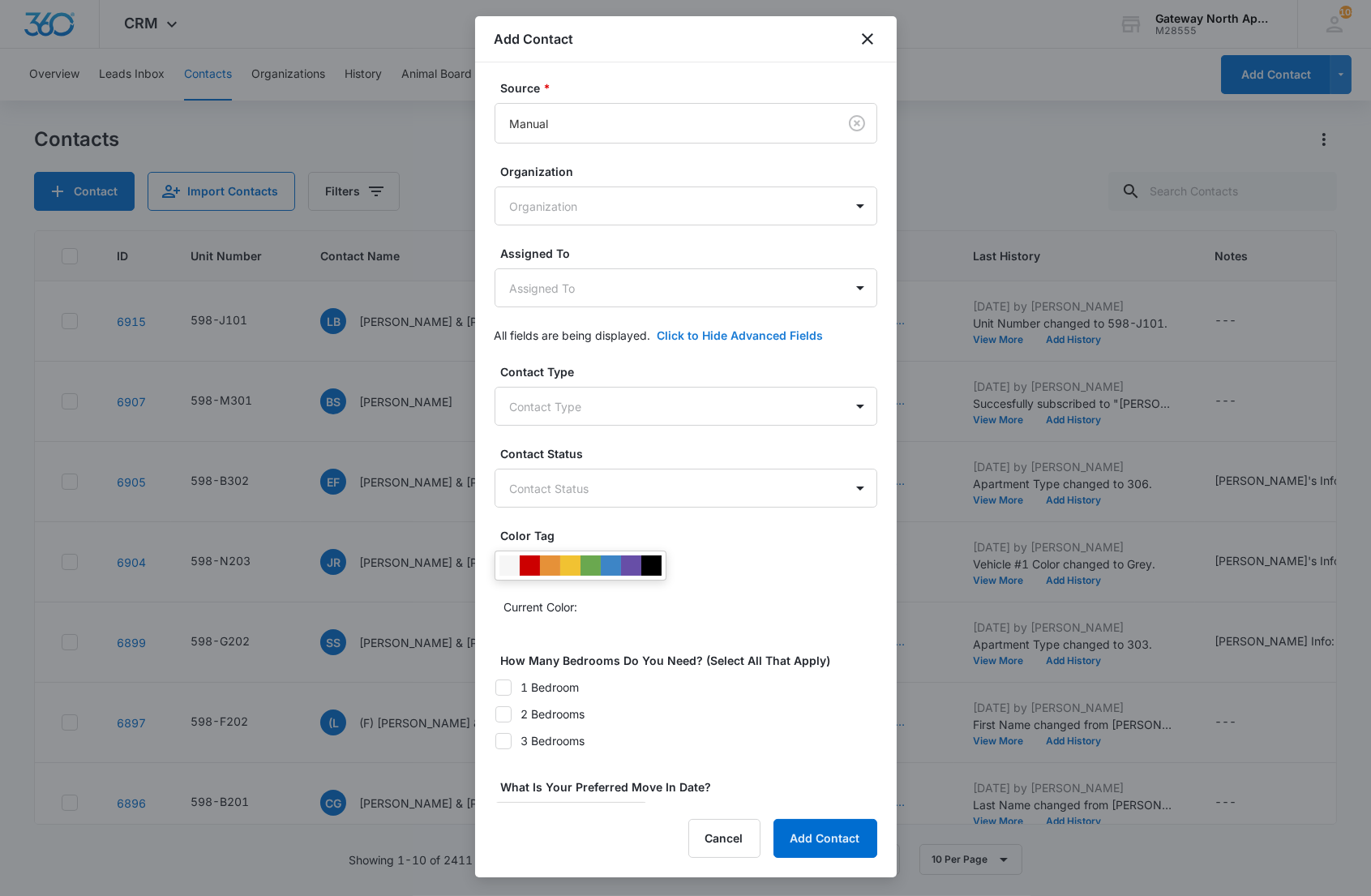
scroll to position [180, 0]
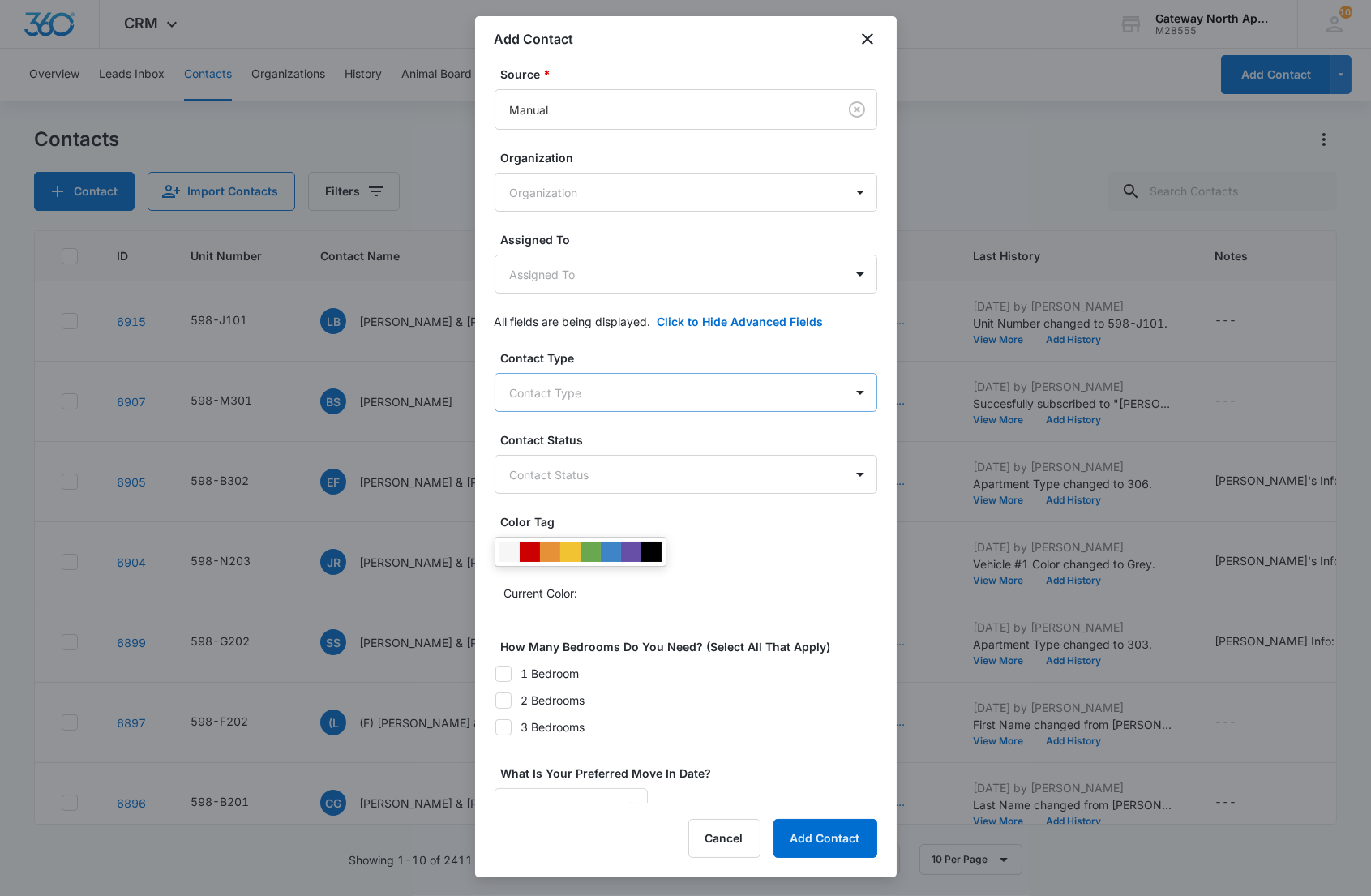
click at [553, 401] on body "CRM Apps Reputation Websites Forms CRM Email Social Content Ads Intelligence Fi…" at bounding box center [686, 448] width 1371 height 896
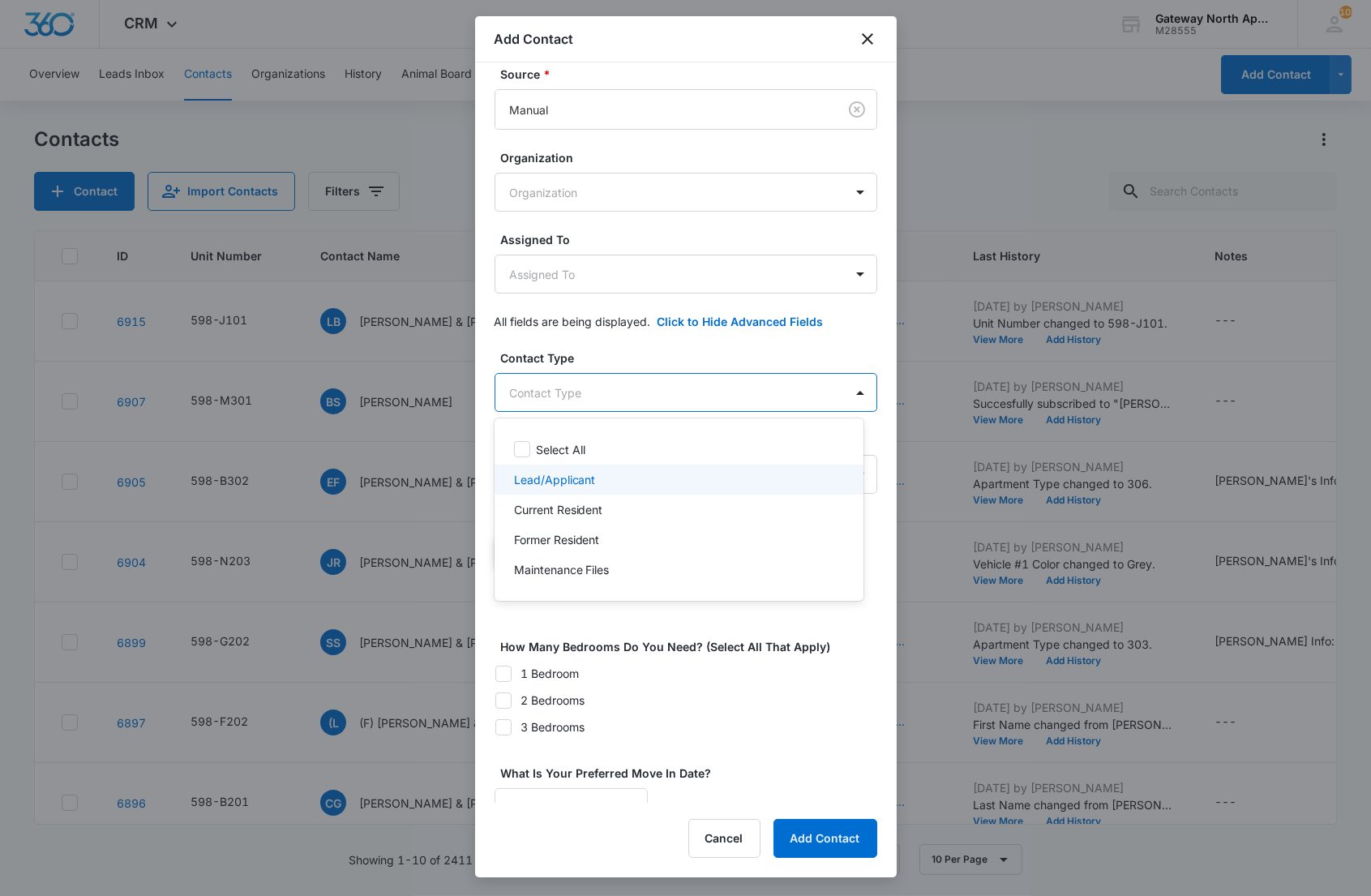
click at [562, 484] on p "Lead/Applicant" at bounding box center [556, 479] width 82 height 17
click at [634, 393] on div at bounding box center [686, 448] width 1371 height 896
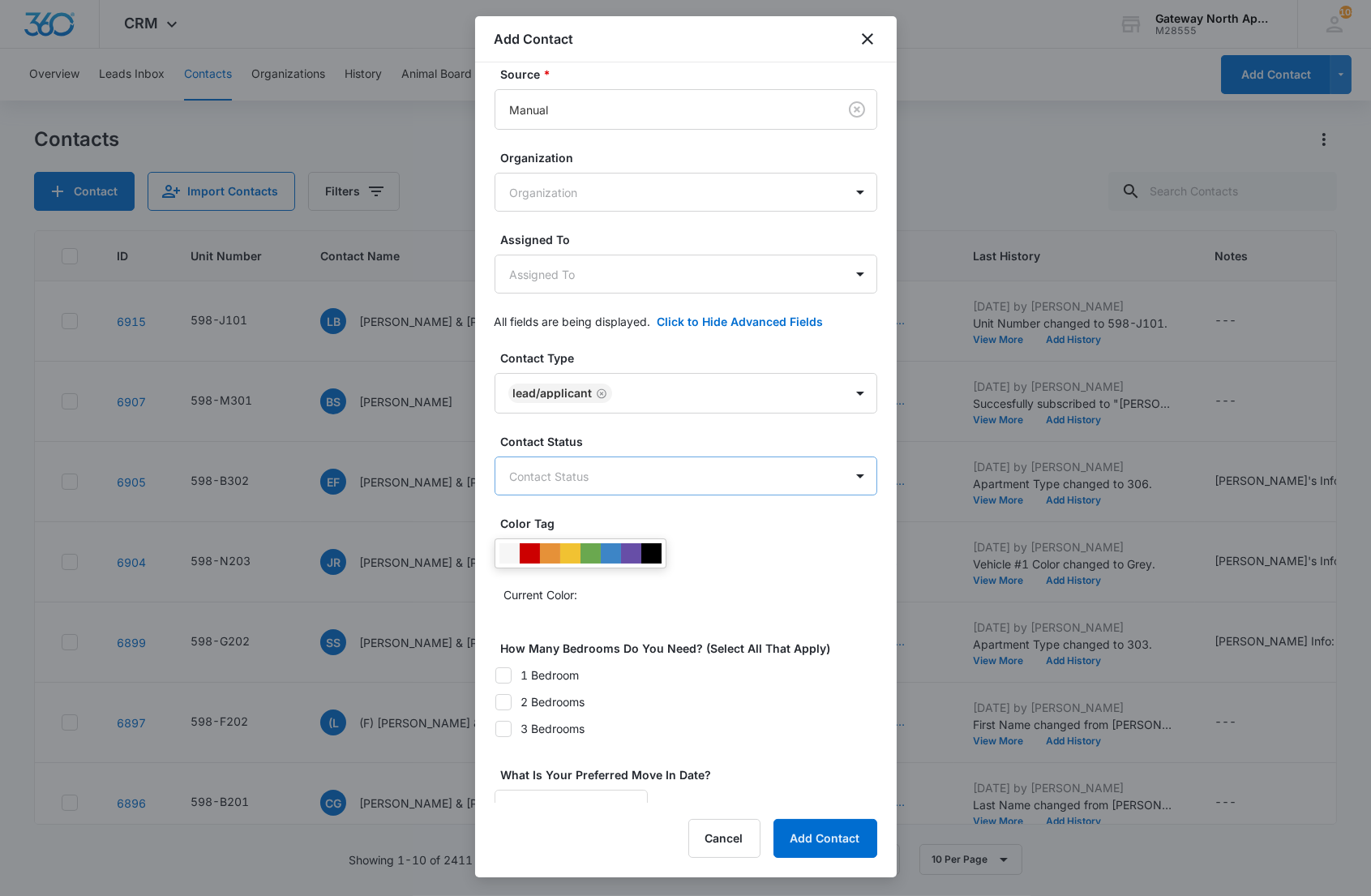
click at [610, 468] on body "CRM Apps Reputation Websites Forms CRM Email Social Content Ads Intelligence Fi…" at bounding box center [686, 448] width 1371 height 896
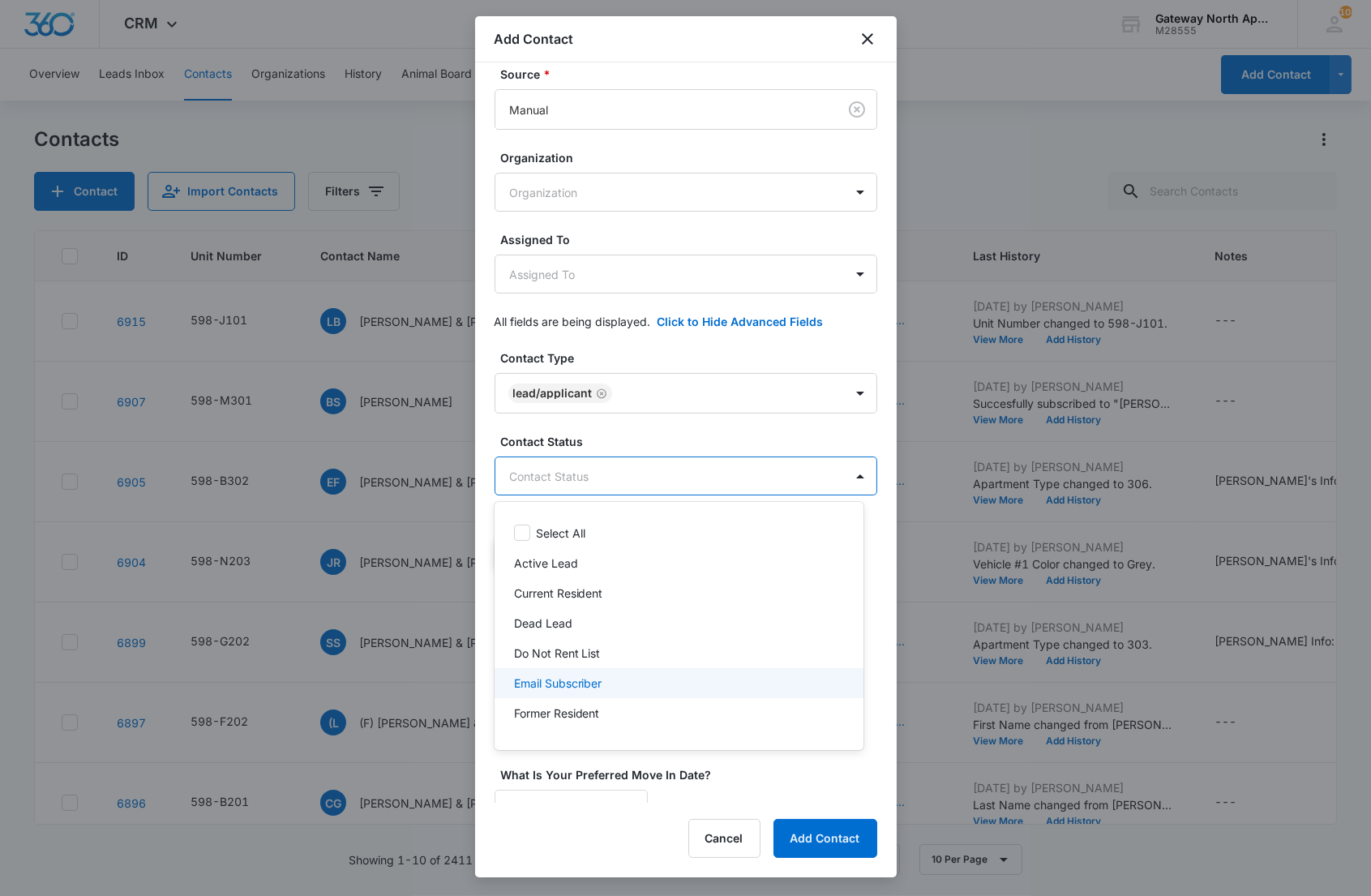
scroll to position [84, 0]
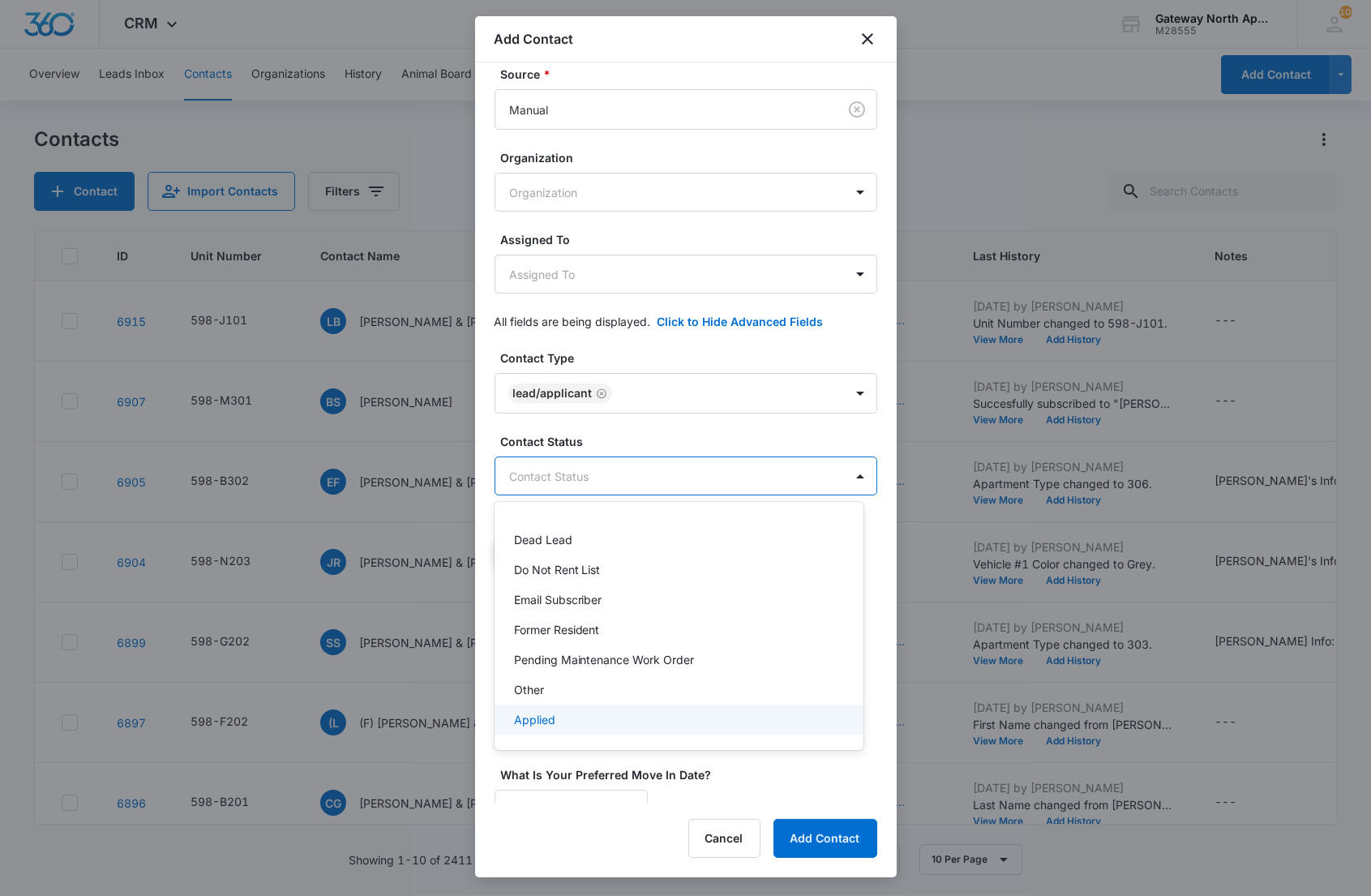
click at [566, 712] on div "Applied" at bounding box center [678, 718] width 327 height 17
click at [628, 474] on div at bounding box center [686, 448] width 1371 height 896
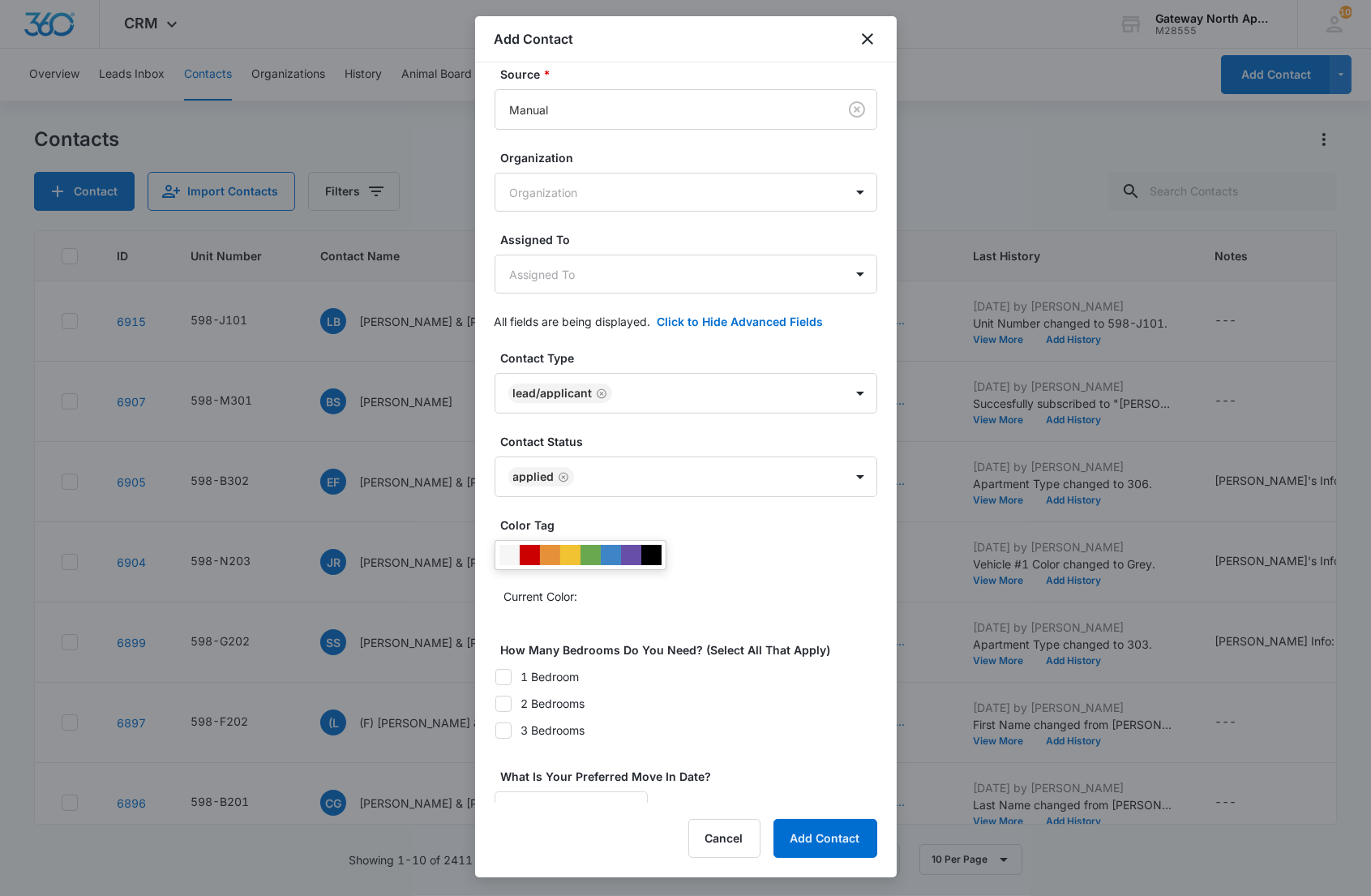
click at [503, 680] on icon at bounding box center [504, 675] width 10 height 7
click at [495, 676] on input "1 Bedroom" at bounding box center [495, 676] width 1 height 1
checkbox input "true"
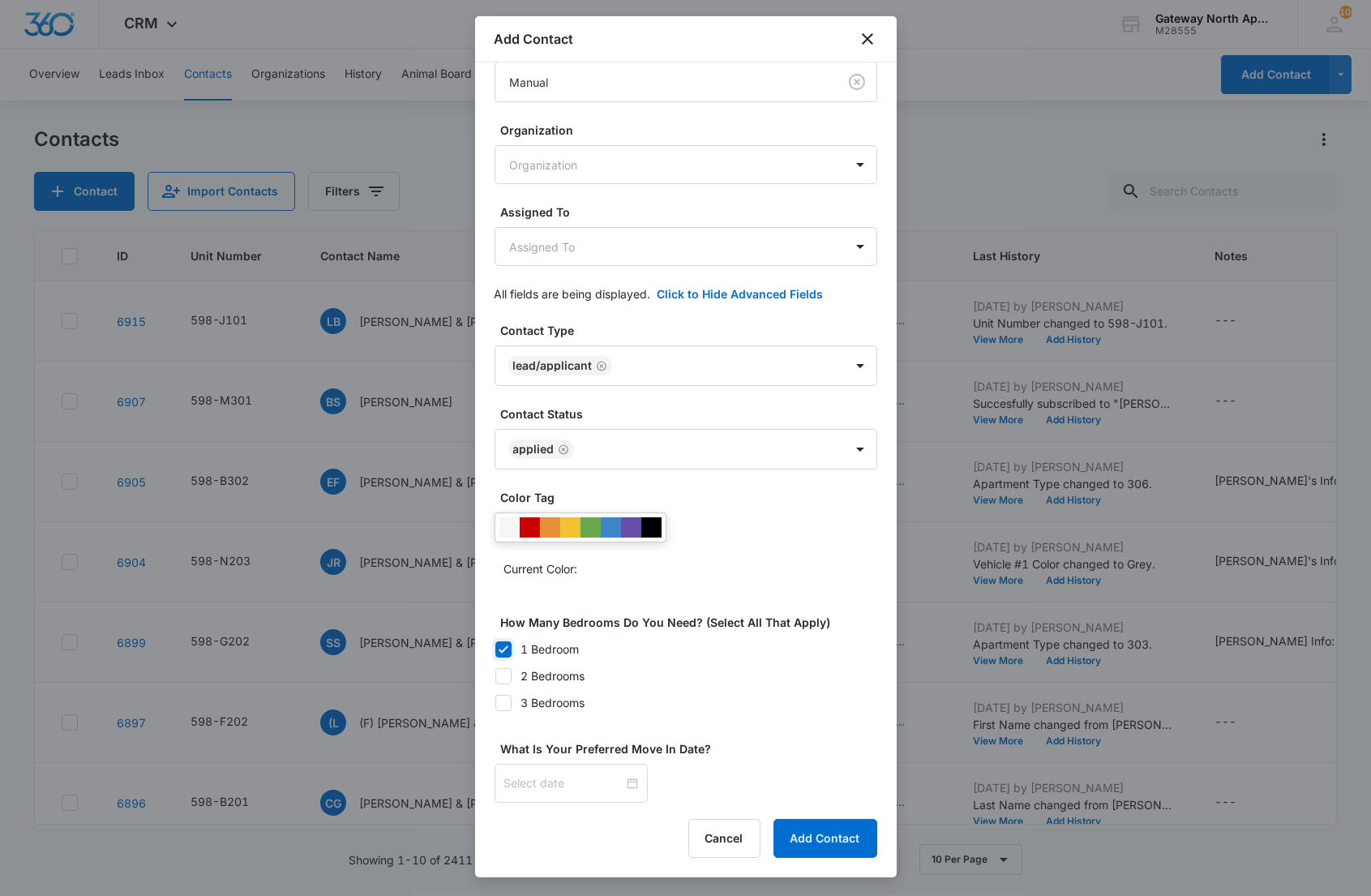
scroll to position [227, 0]
click at [621, 783] on div at bounding box center [571, 783] width 134 height 18
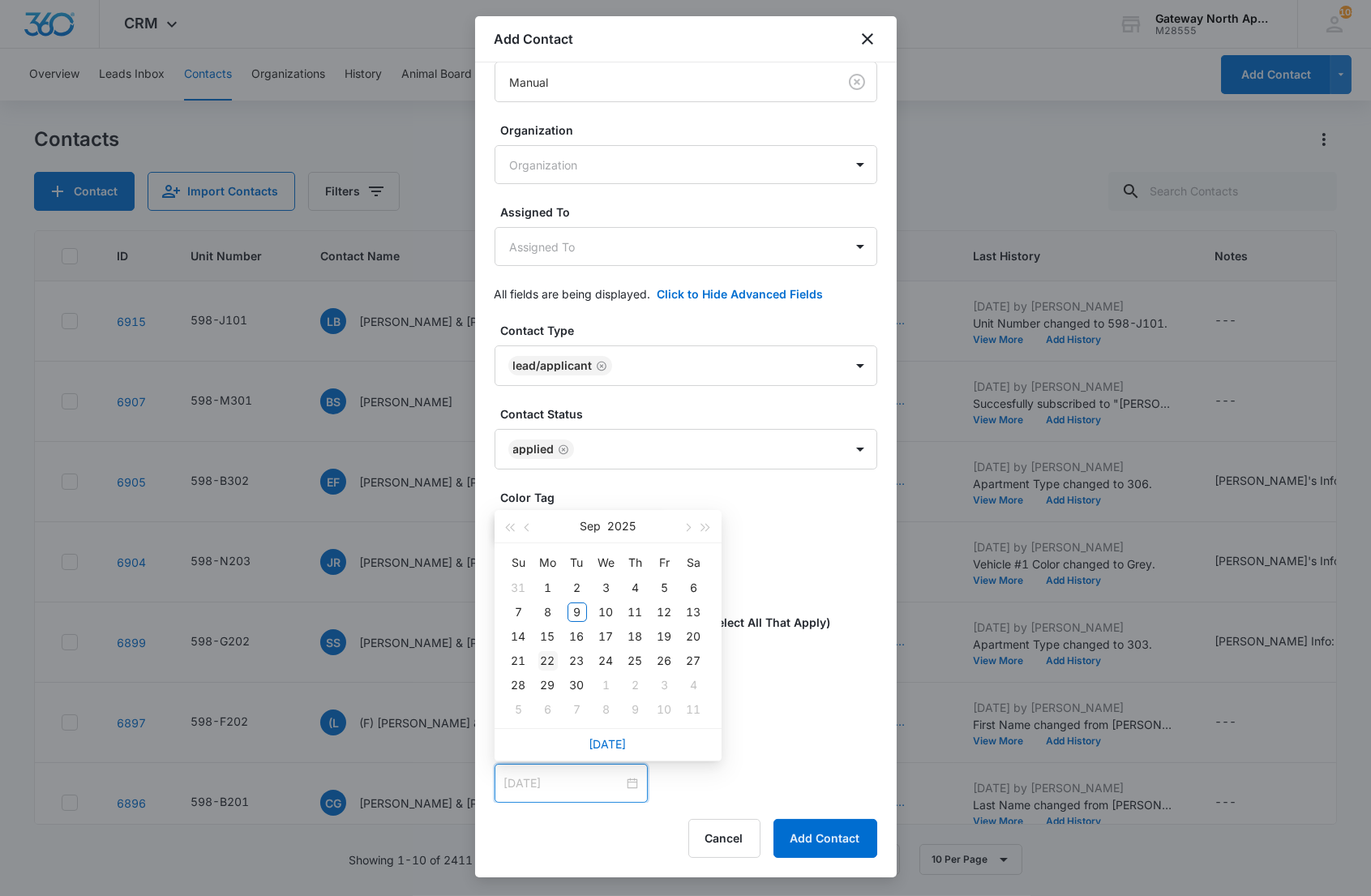
type input "[DATE]"
click at [553, 658] on div "22" at bounding box center [548, 661] width 20 height 20
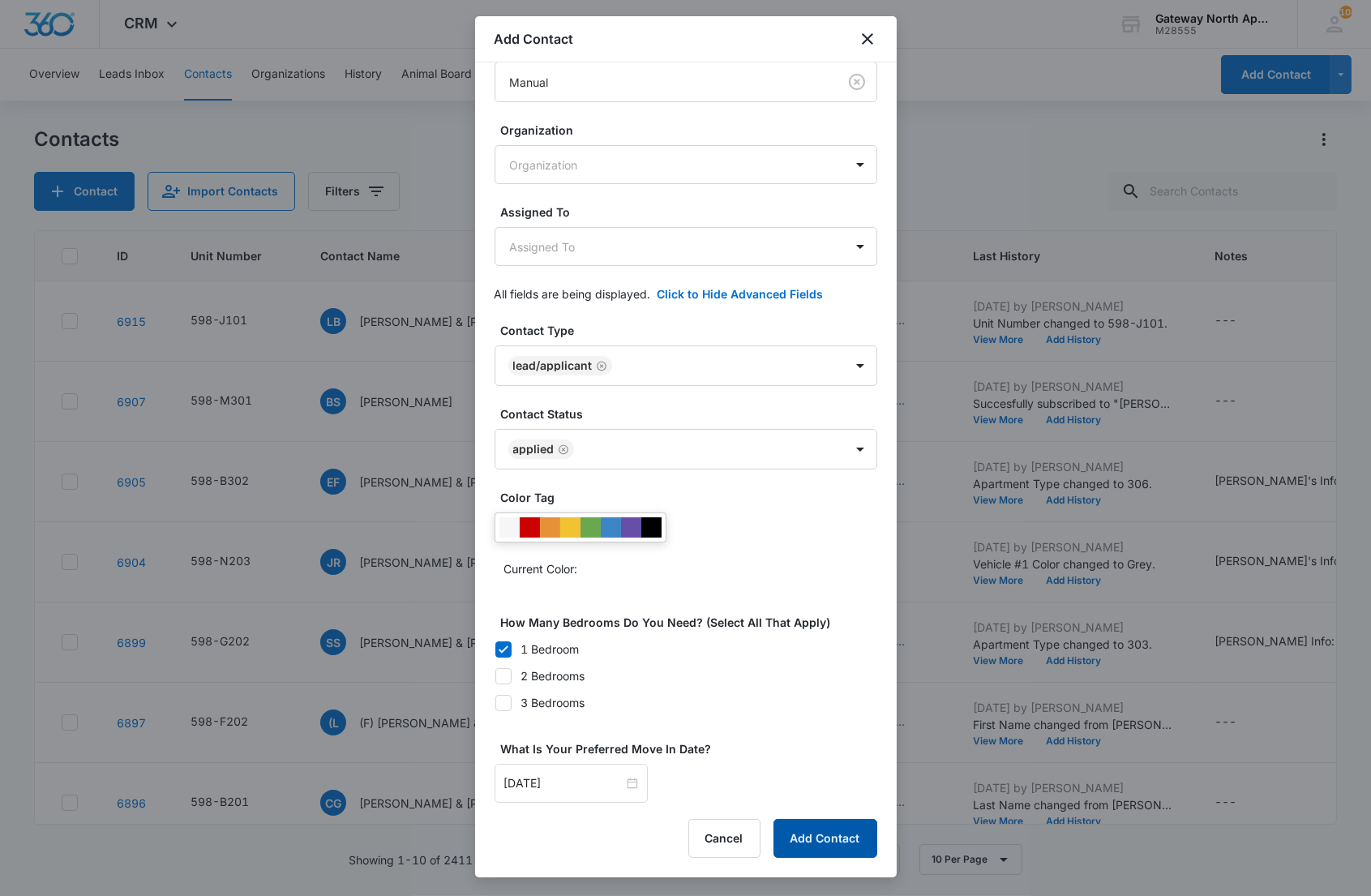
click at [824, 843] on button "Add Contact" at bounding box center [825, 838] width 104 height 39
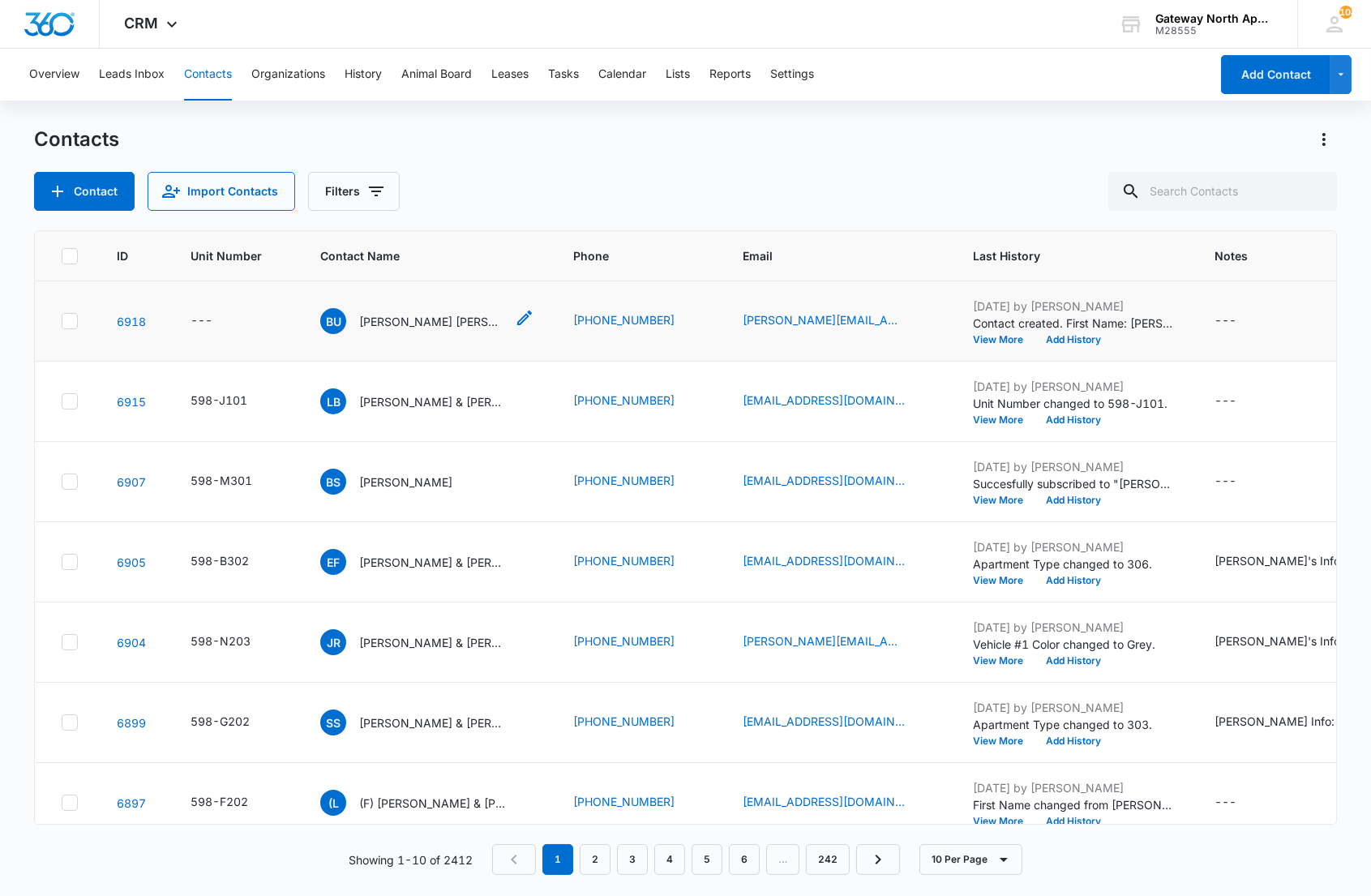
click at [412, 317] on p "[PERSON_NAME] [PERSON_NAME]" at bounding box center [432, 321] width 145 height 17
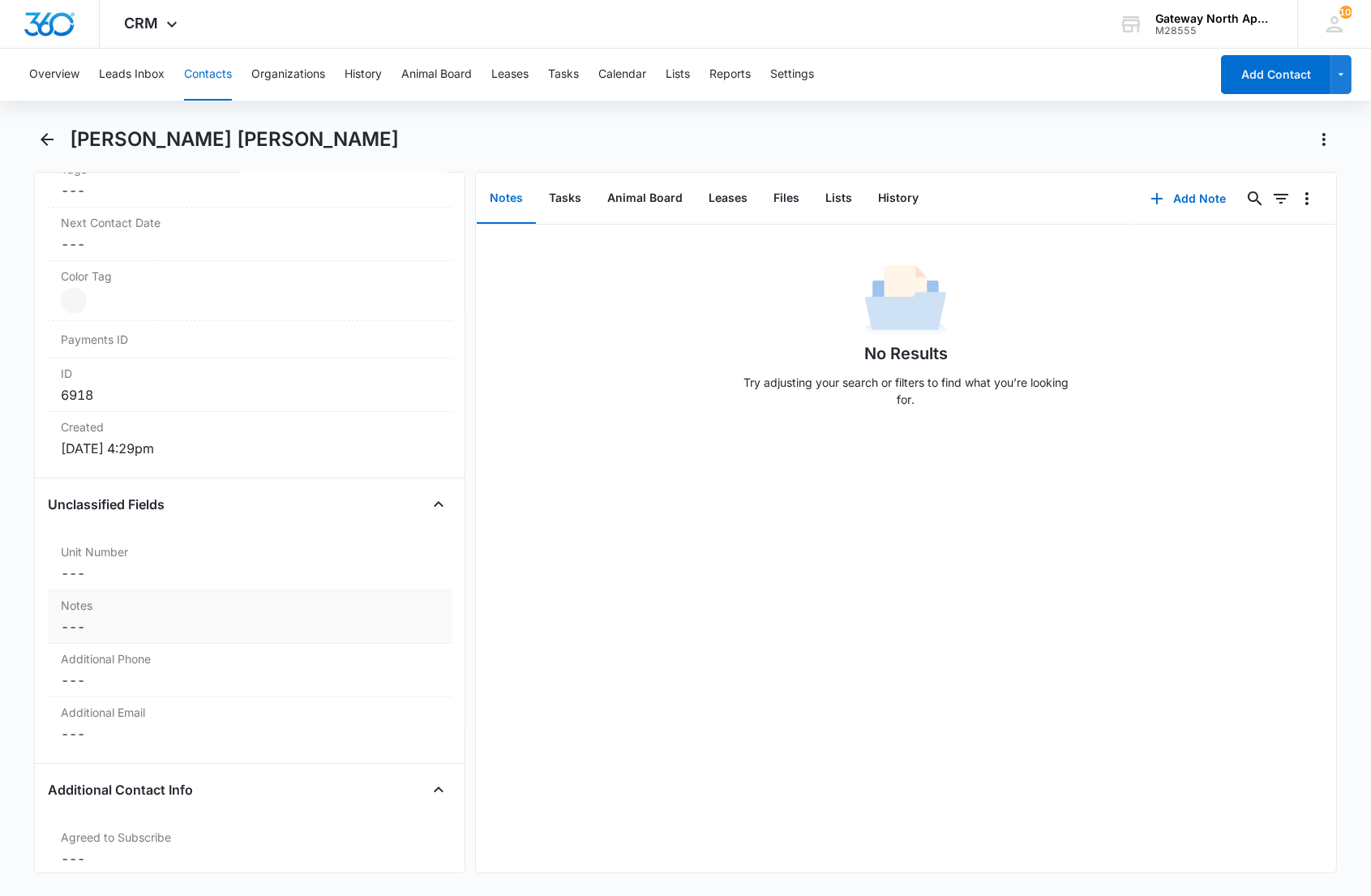
scroll to position [901, 0]
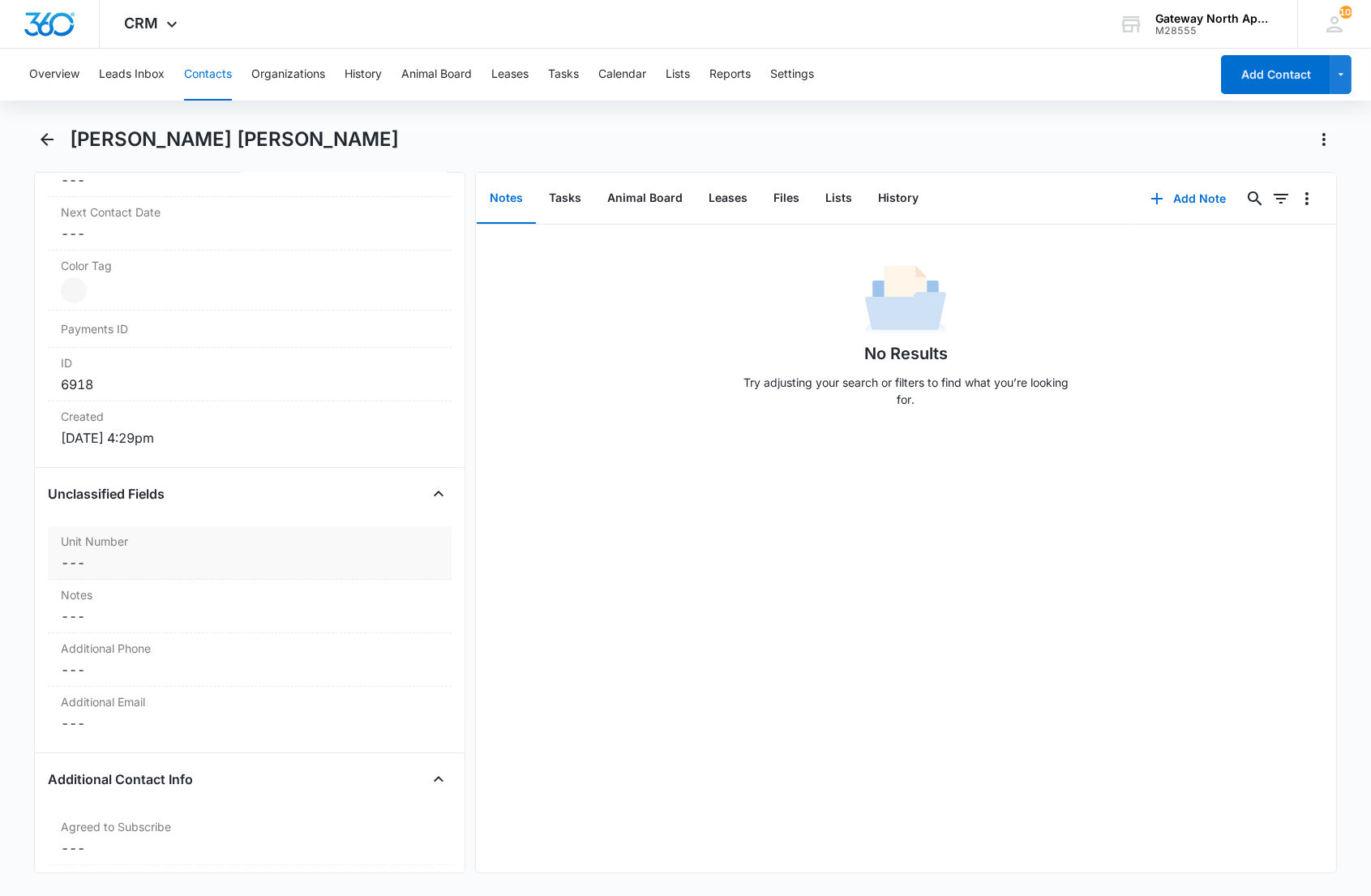
drag, startPoint x: 82, startPoint y: 535, endPoint x: 83, endPoint y: 544, distance: 9.1
click at [82, 536] on label "Unit Number" at bounding box center [249, 541] width 377 height 17
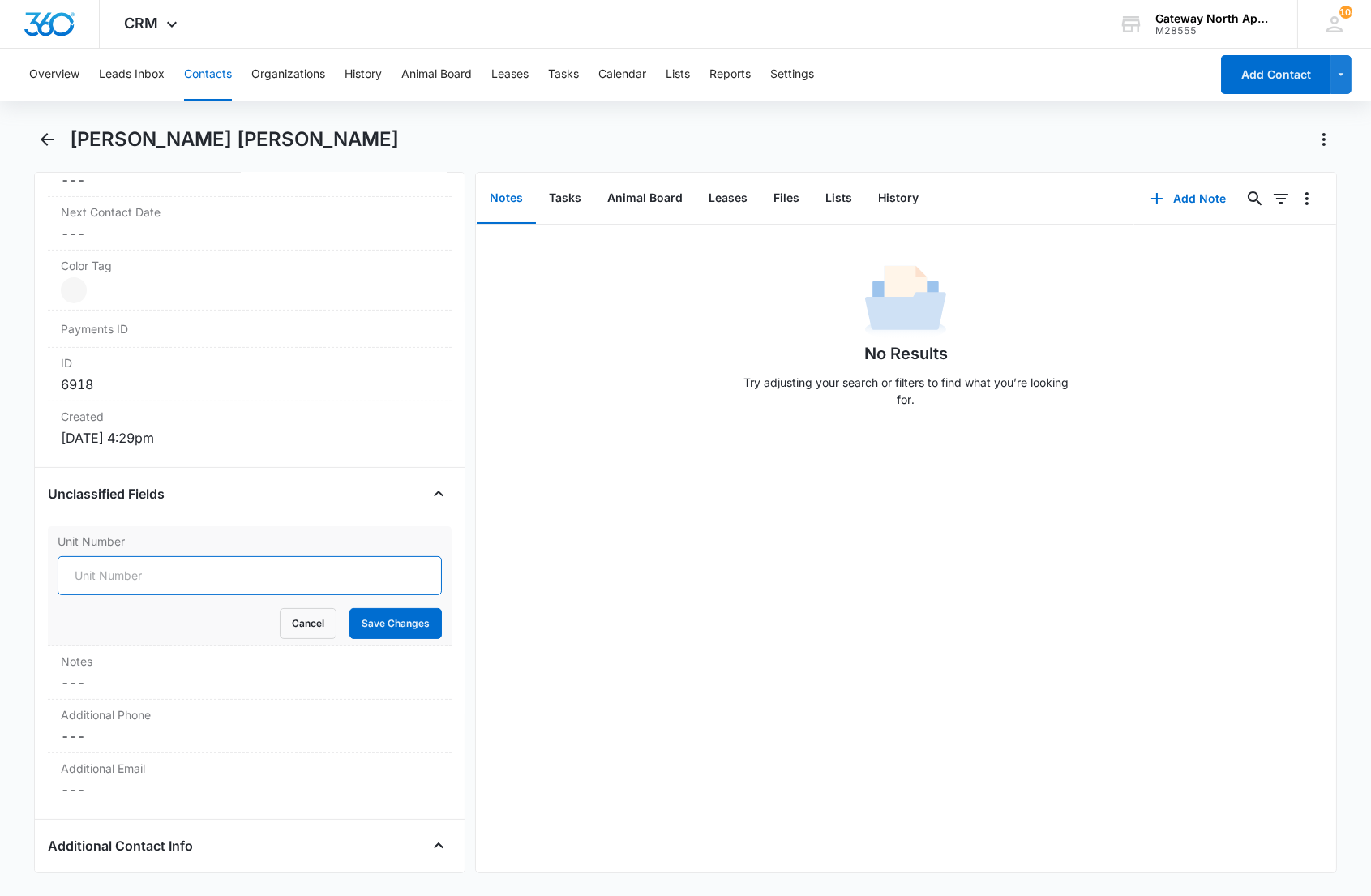
click at [127, 569] on input "Unit Number" at bounding box center [249, 576] width 384 height 39
type input "598-R303"
click at [350, 608] on button "Save Changes" at bounding box center [395, 624] width 93 height 31
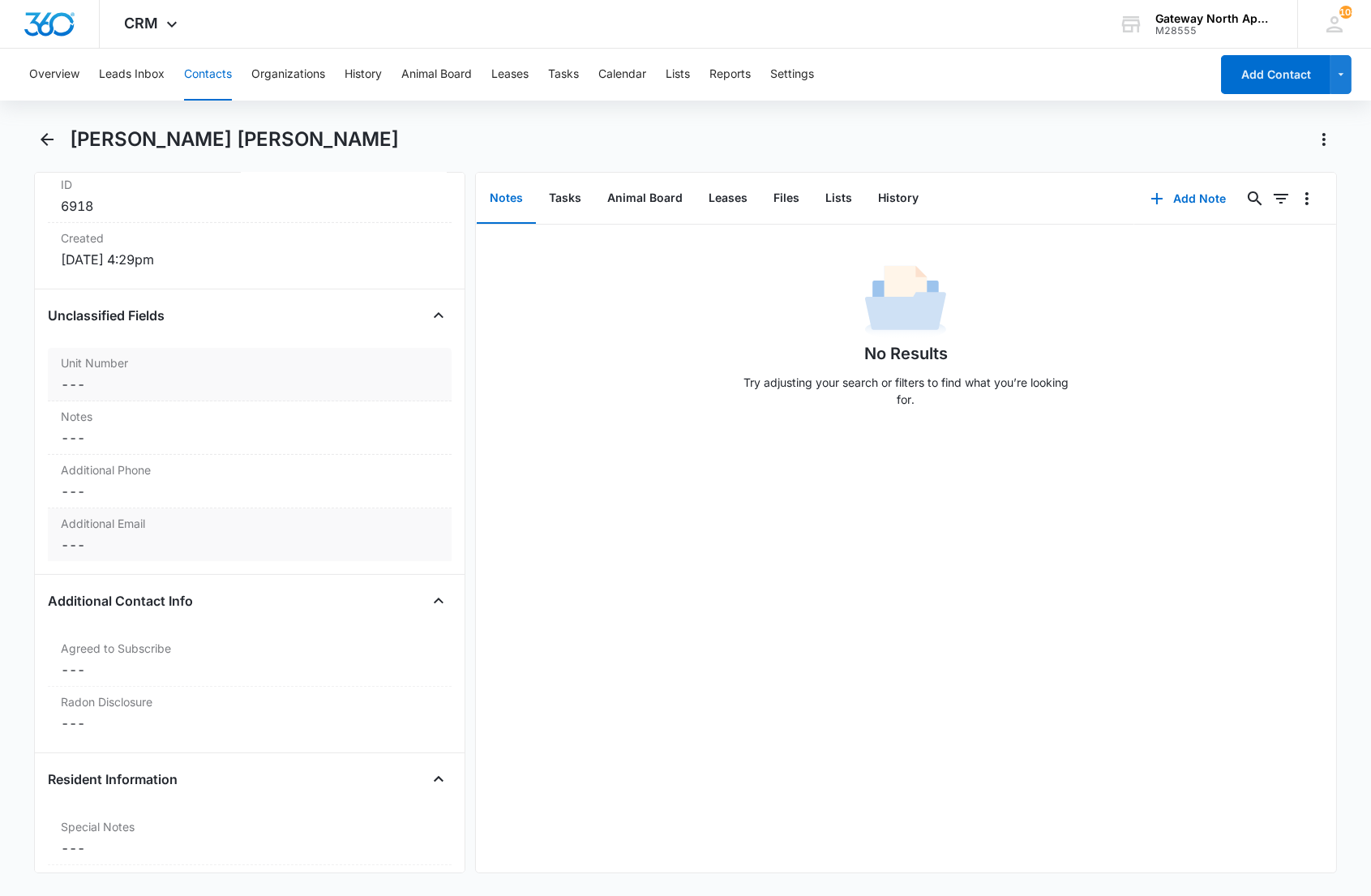
scroll to position [1080, 0]
click at [158, 714] on dd "Cancel Save Changes ---" at bounding box center [249, 721] width 377 height 20
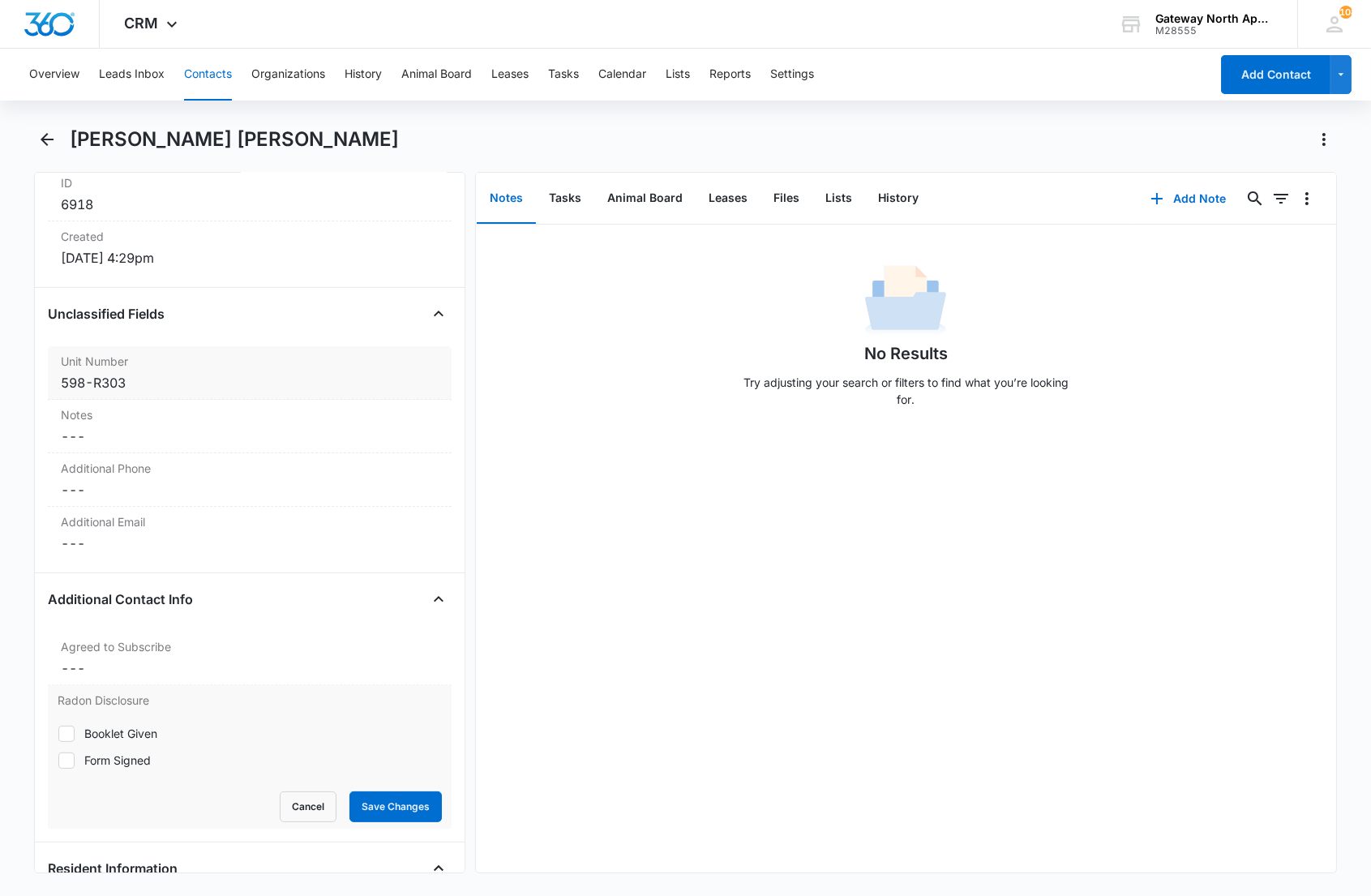
click at [96, 758] on div "Form Signed" at bounding box center [117, 759] width 66 height 17
click at [59, 759] on input "Form Signed" at bounding box center [58, 759] width 1 height 1
checkbox input "true"
click at [363, 803] on button "Save Changes" at bounding box center [395, 807] width 93 height 31
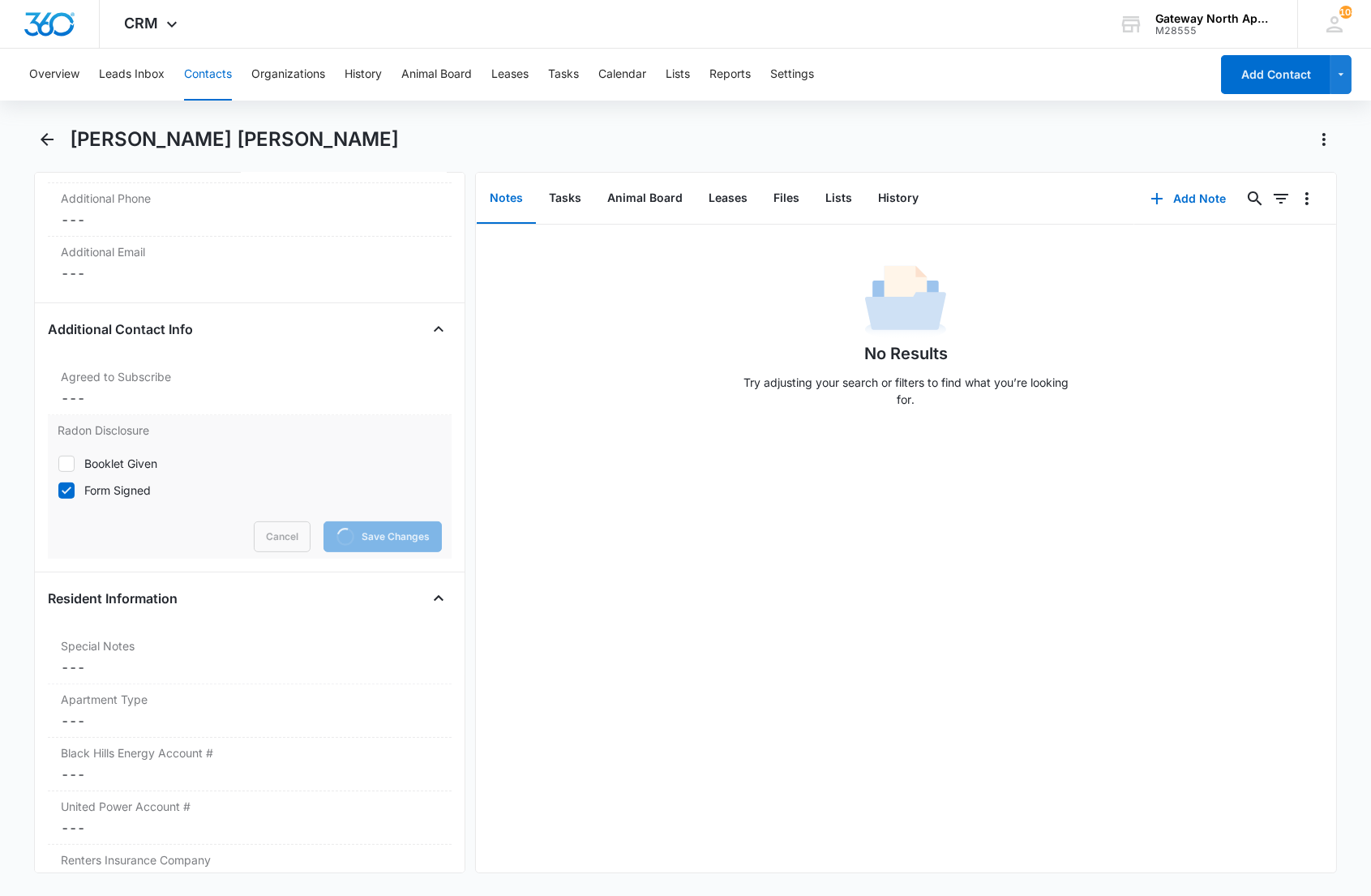
scroll to position [1441, 0]
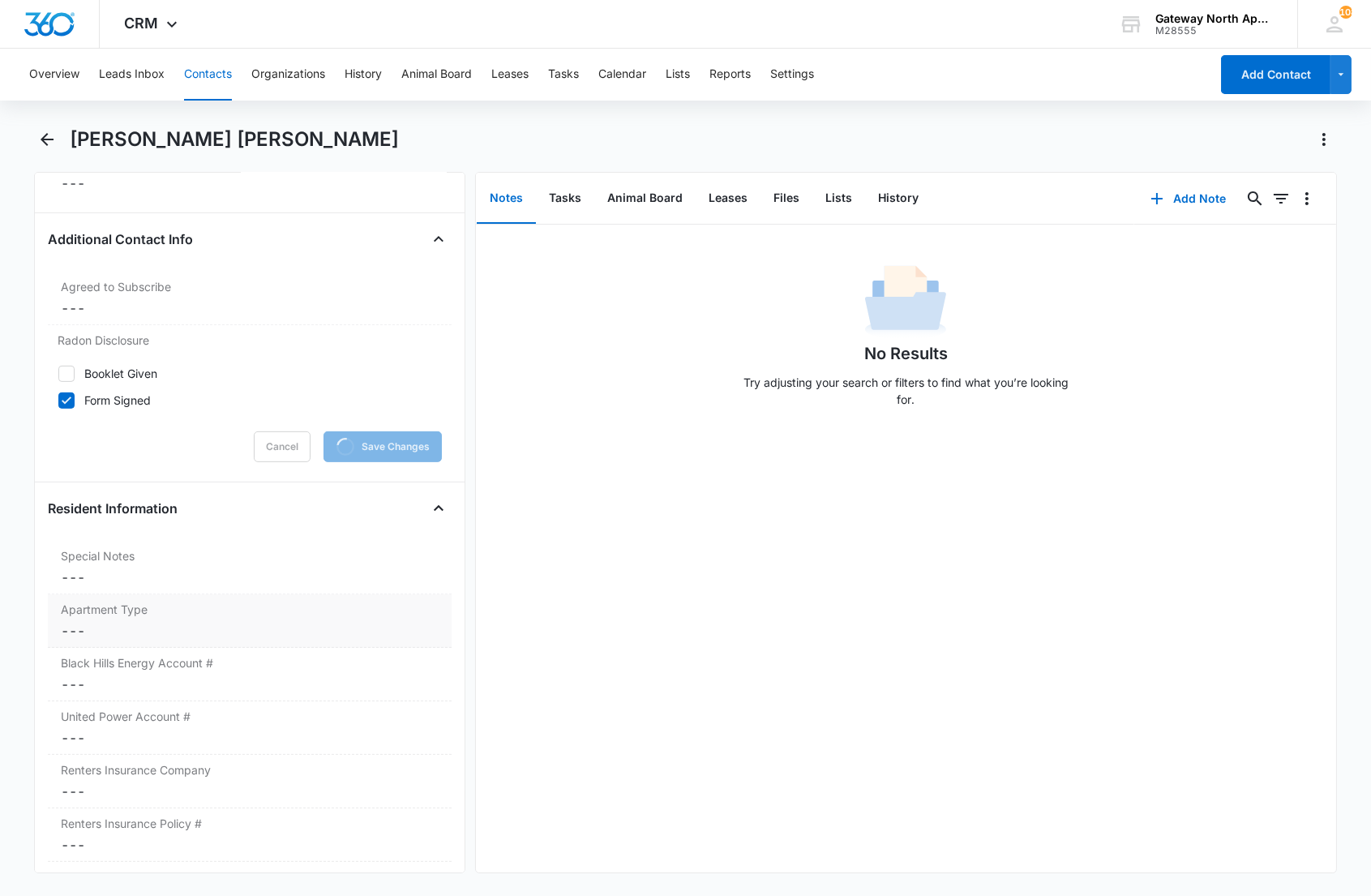
click at [157, 617] on label "Apartment Type" at bounding box center [249, 608] width 377 height 17
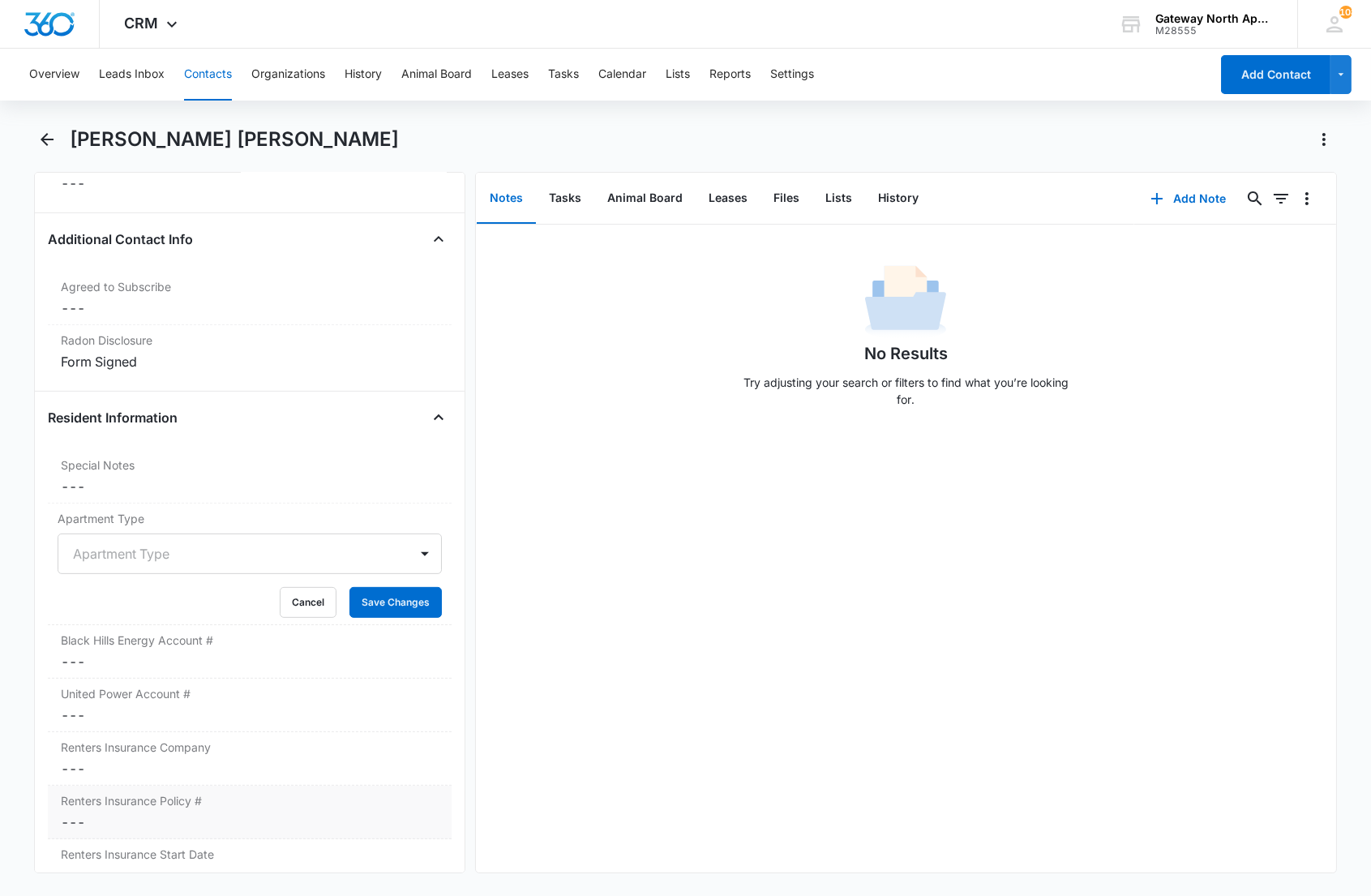
click at [158, 832] on dd "Cancel Save Changes ---" at bounding box center [249, 822] width 377 height 20
click at [361, 553] on div at bounding box center [229, 553] width 313 height 22
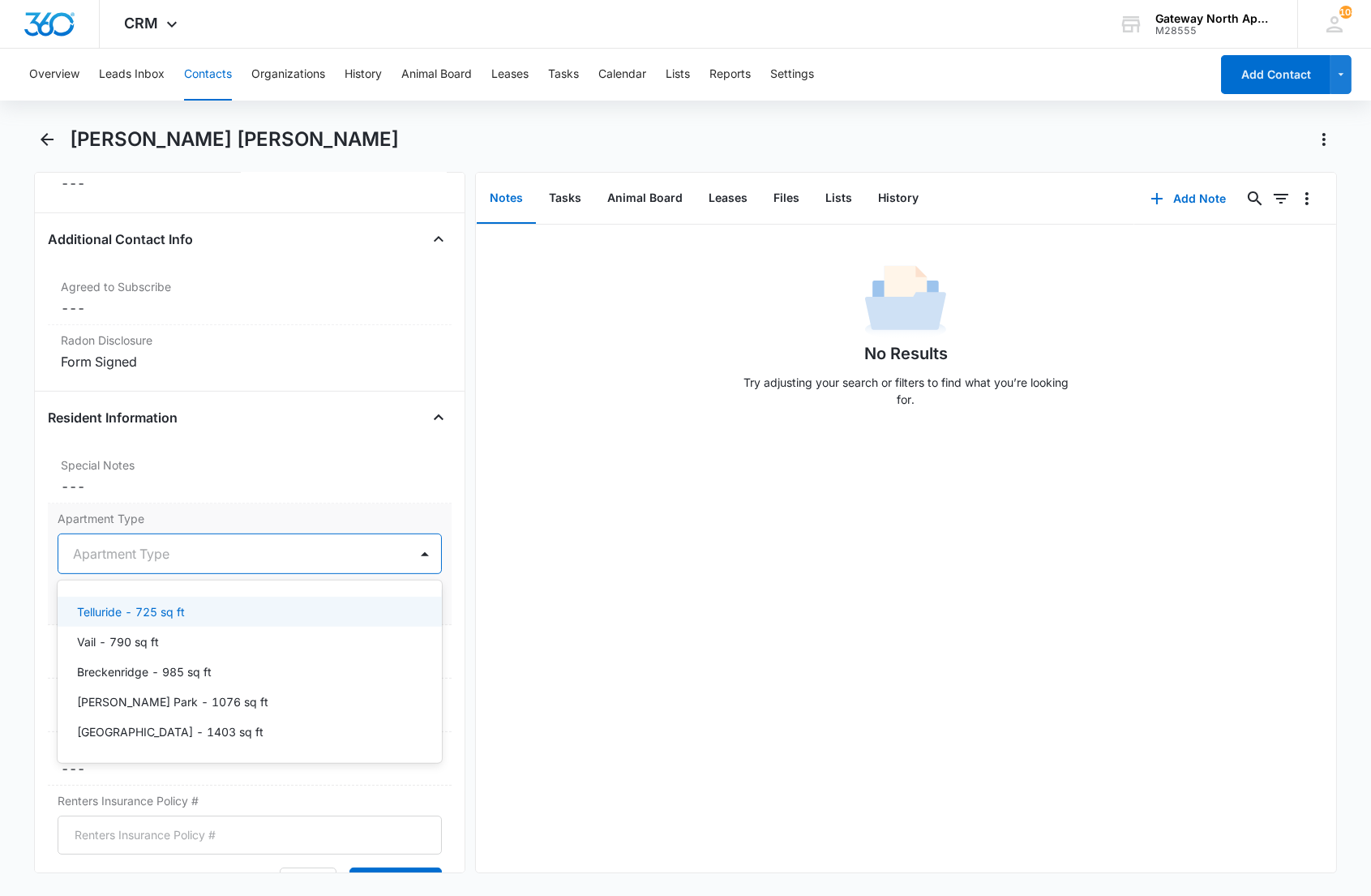
click at [275, 614] on div "Telluride - 725 sq ft" at bounding box center [248, 611] width 342 height 17
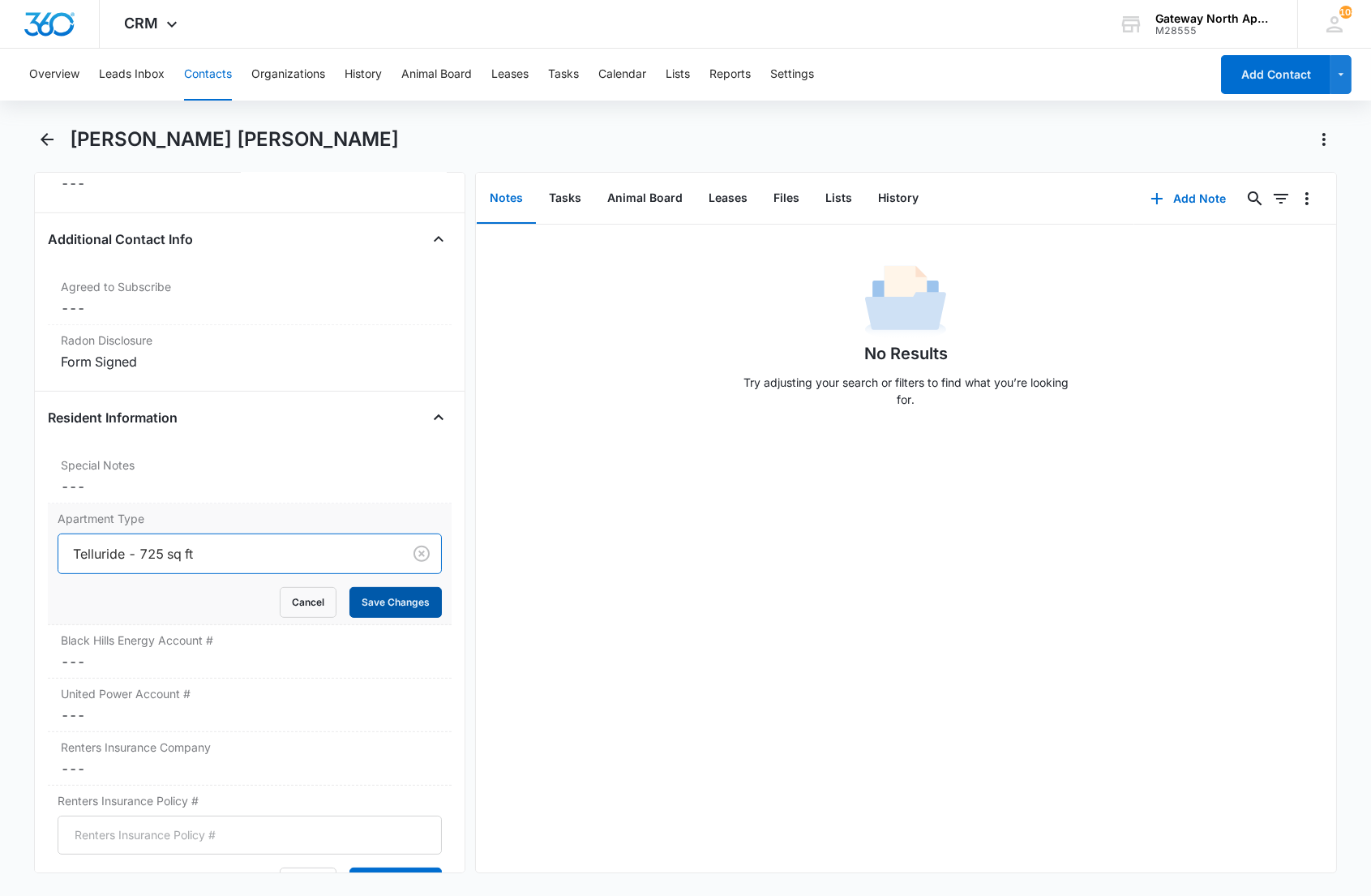
click at [361, 606] on button "Save Changes" at bounding box center [395, 602] width 93 height 31
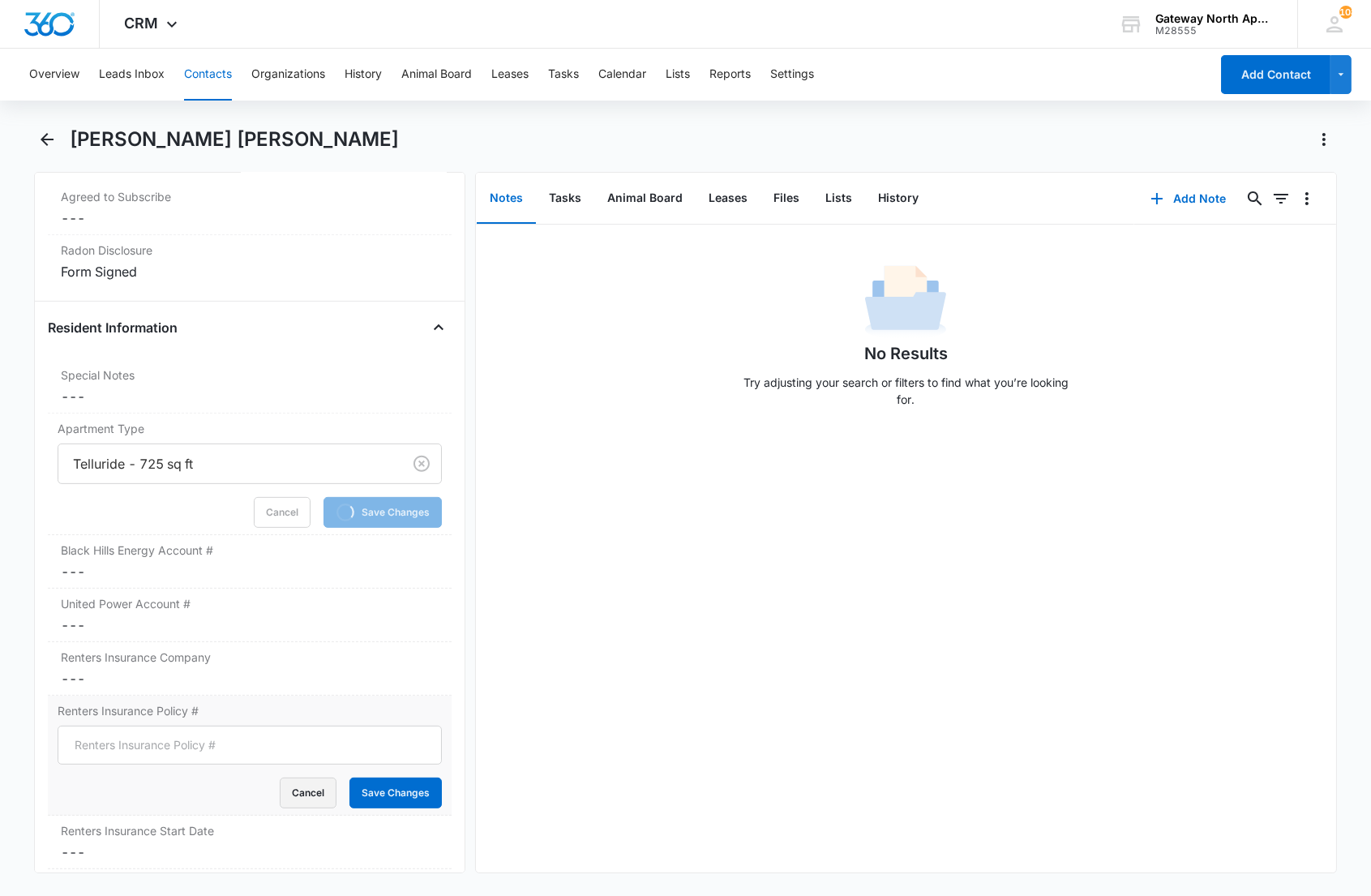
click at [286, 796] on button "Cancel" at bounding box center [309, 793] width 57 height 31
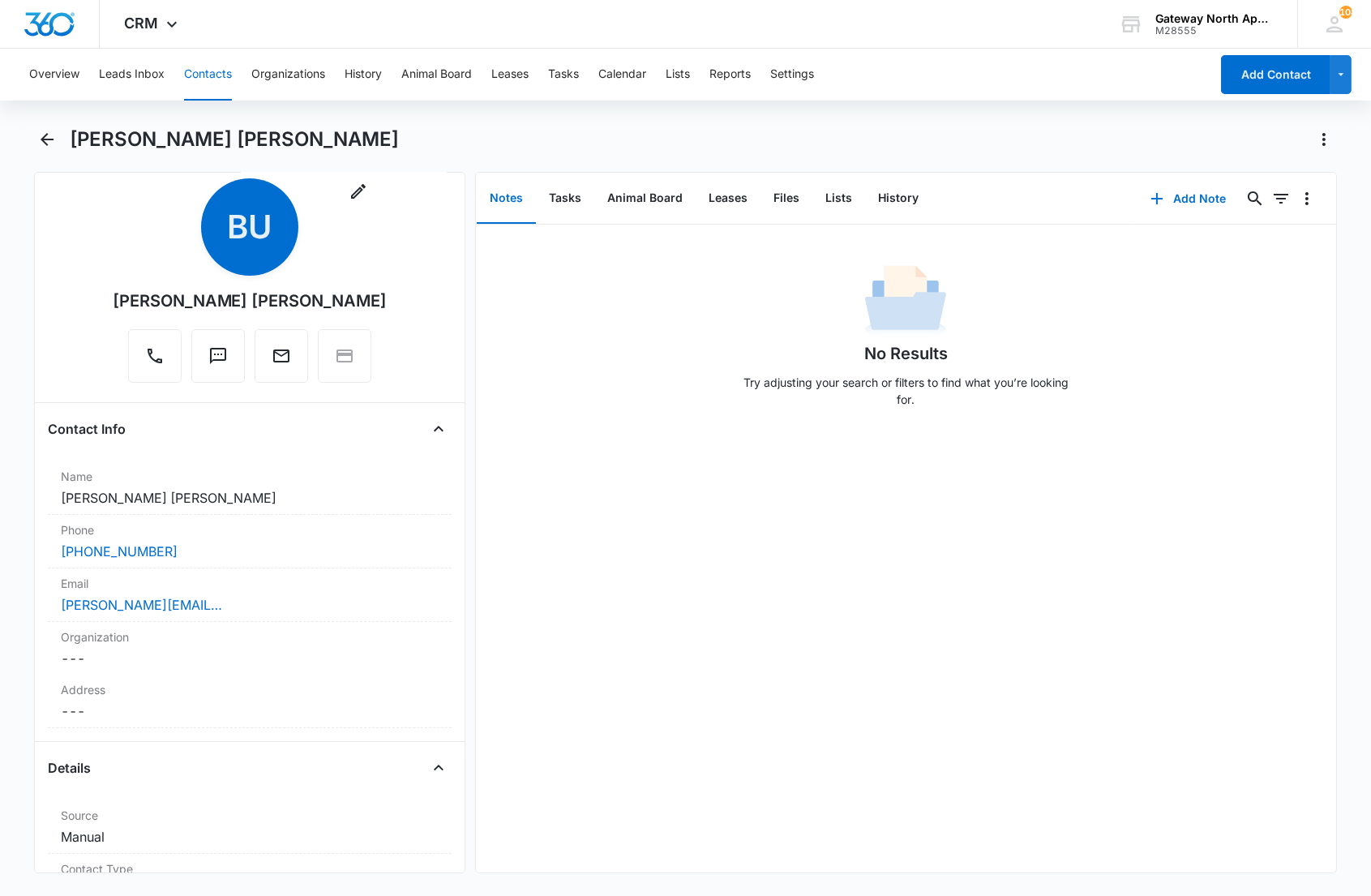
scroll to position [0, 0]
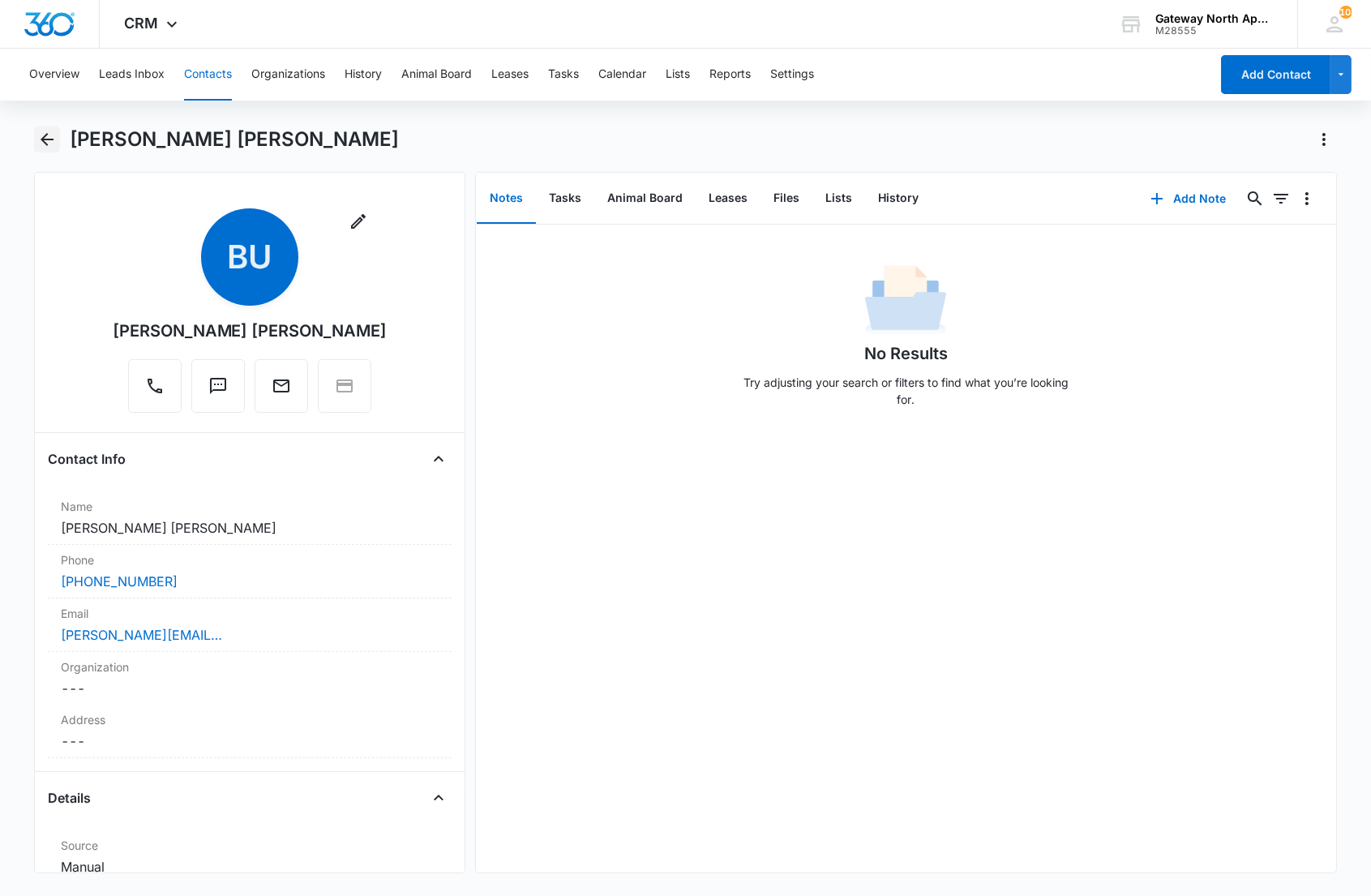
click at [47, 143] on icon "Back" at bounding box center [47, 140] width 20 height 20
